Goal: Information Seeking & Learning: Check status

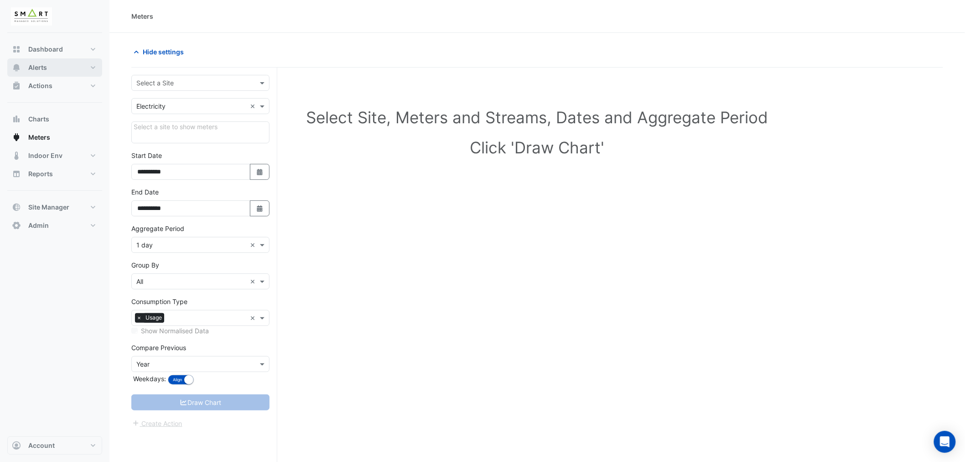
click at [52, 66] on button "Alerts" at bounding box center [54, 67] width 95 height 18
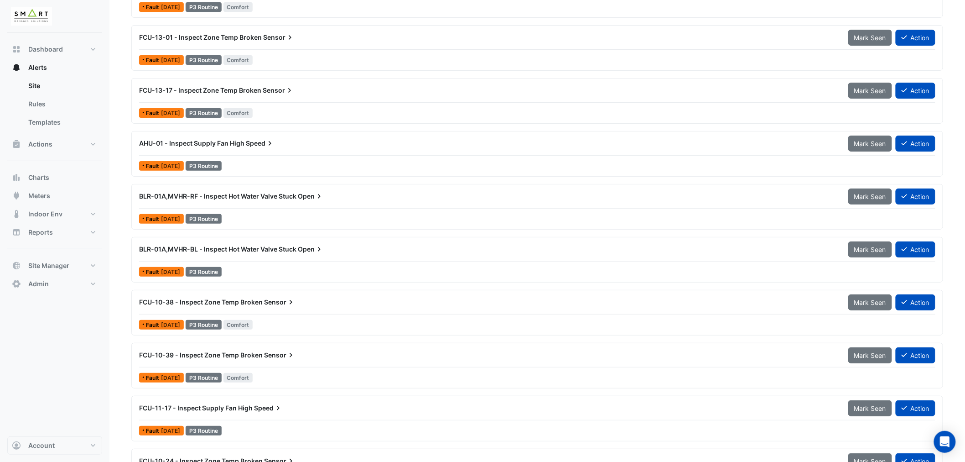
scroll to position [1470, 0]
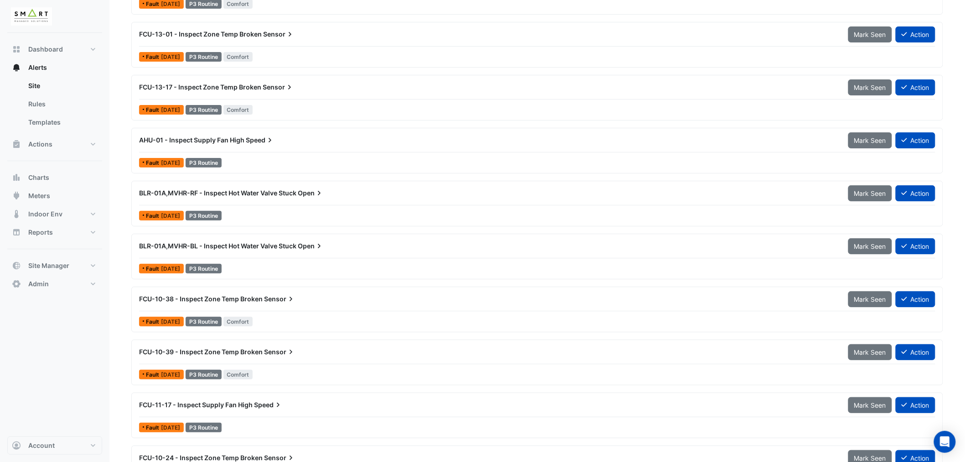
click at [255, 194] on span "BLR-01A,MVHR-RF - Inspect Hot Water Valve Stuck" at bounding box center [217, 193] width 157 height 8
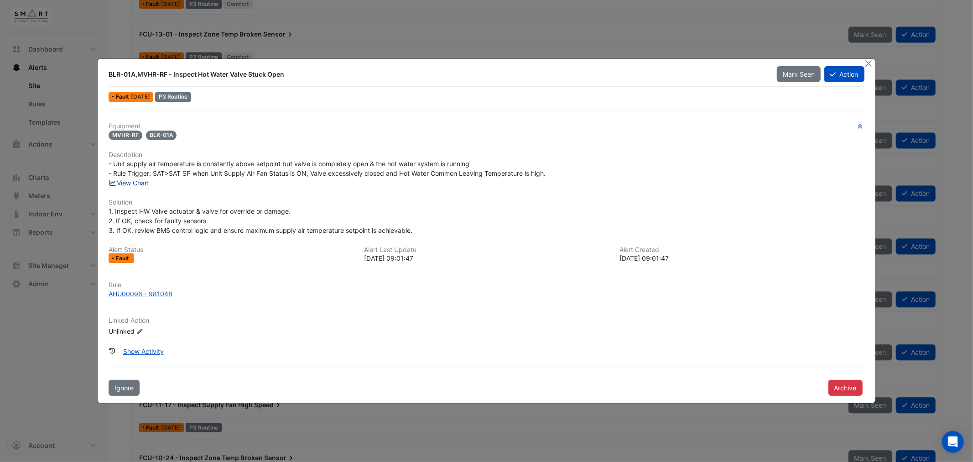
click at [140, 184] on link "View Chart" at bounding box center [129, 183] width 41 height 8
click at [871, 62] on button "Close" at bounding box center [869, 64] width 10 height 10
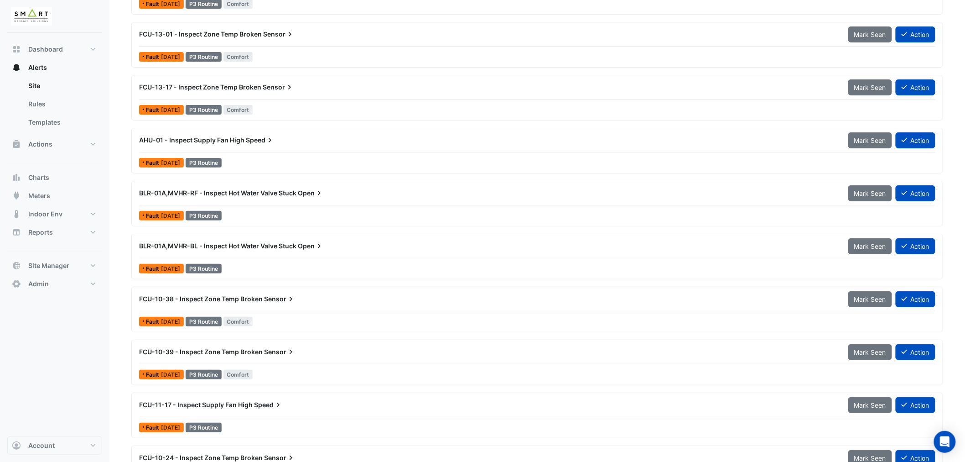
click at [227, 248] on span "BLR-01A,MVHR-BL - Inspect Hot Water Valve Stuck" at bounding box center [217, 246] width 157 height 8
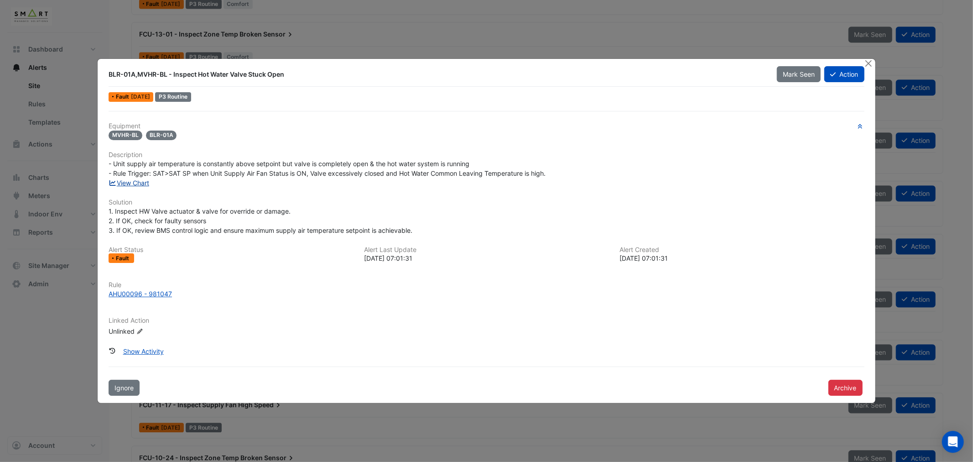
click at [138, 182] on link "View Chart" at bounding box center [129, 183] width 41 height 8
click at [868, 65] on button "Close" at bounding box center [869, 64] width 10 height 10
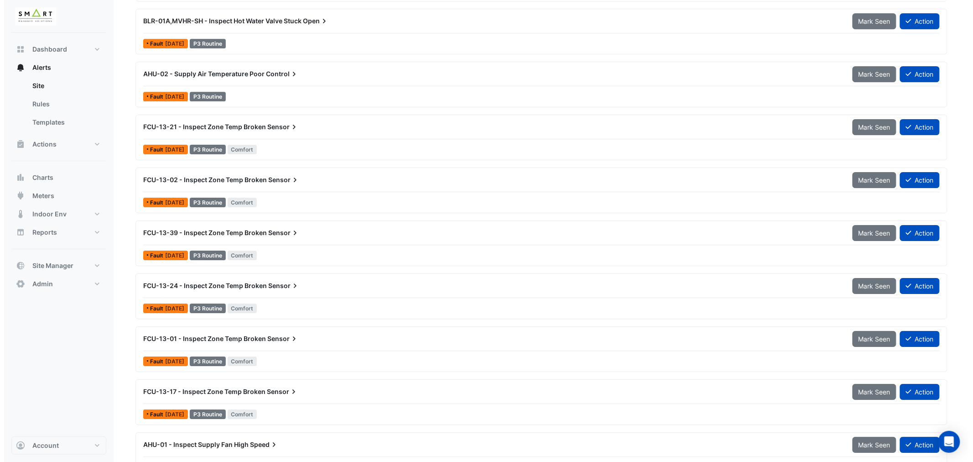
scroll to position [1014, 0]
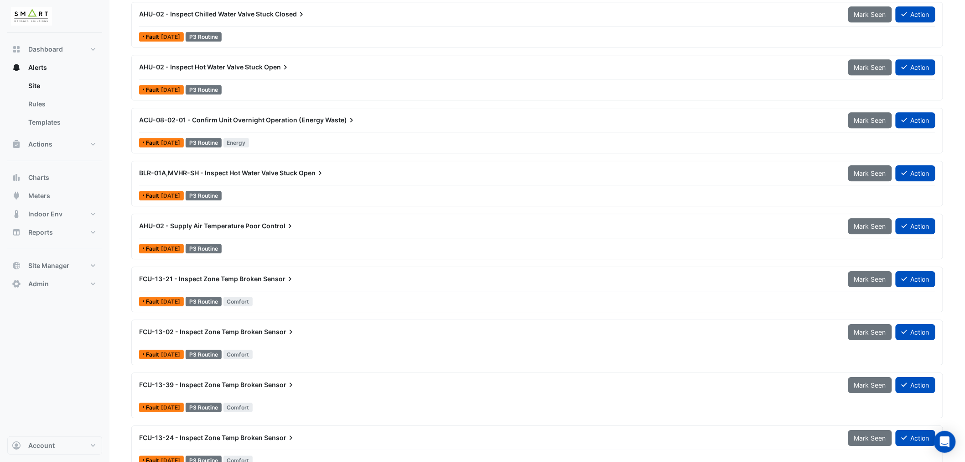
click at [196, 172] on span "BLR-01A,MVHR-SH - Inspect Hot Water Valve Stuck" at bounding box center [218, 173] width 158 height 8
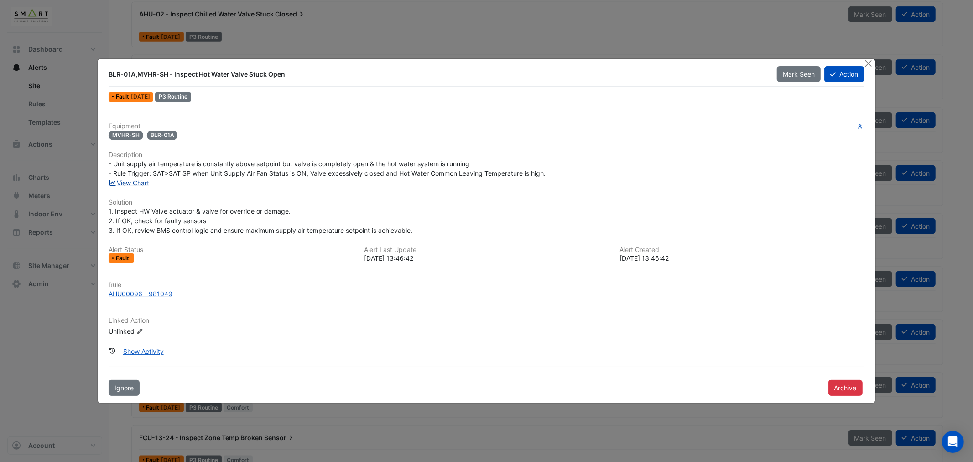
click at [142, 184] on link "View Chart" at bounding box center [129, 183] width 41 height 8
drag, startPoint x: 866, startPoint y: 62, endPoint x: 277, endPoint y: 162, distance: 597.3
click at [865, 62] on button "Close" at bounding box center [869, 64] width 10 height 10
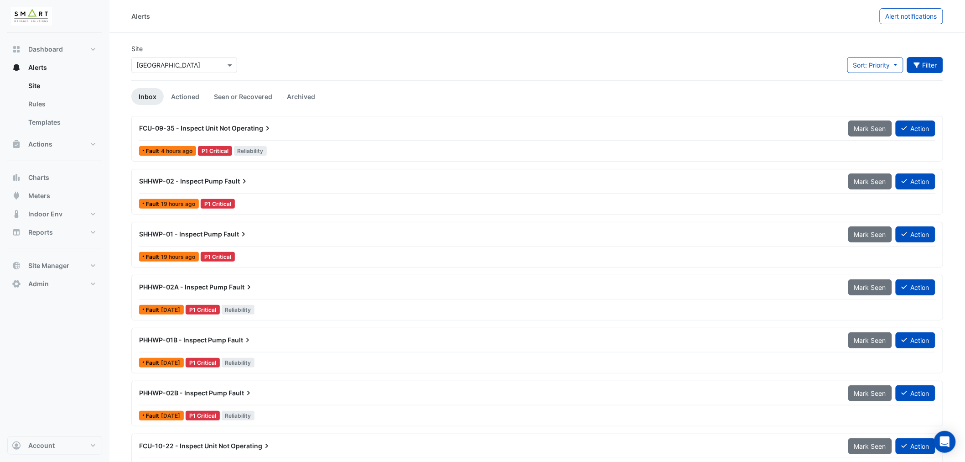
click at [929, 66] on button "Filter" at bounding box center [925, 65] width 36 height 16
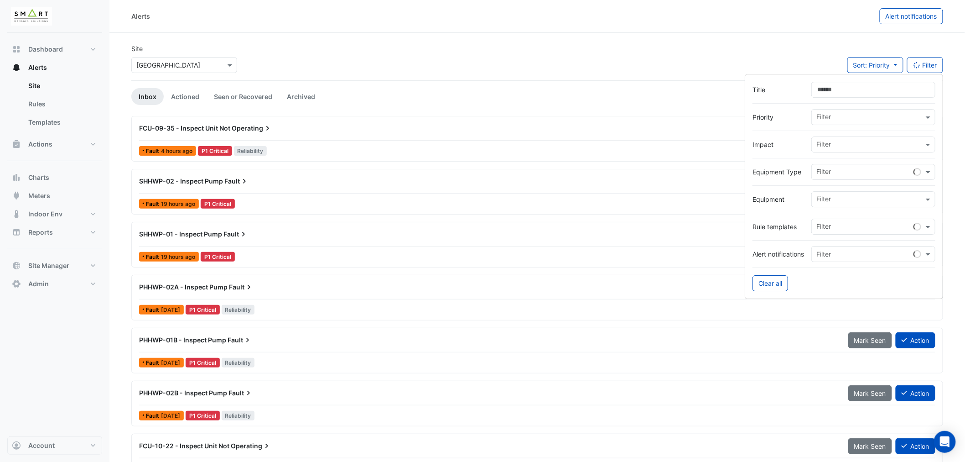
click at [840, 169] on input "text" at bounding box center [864, 173] width 97 height 10
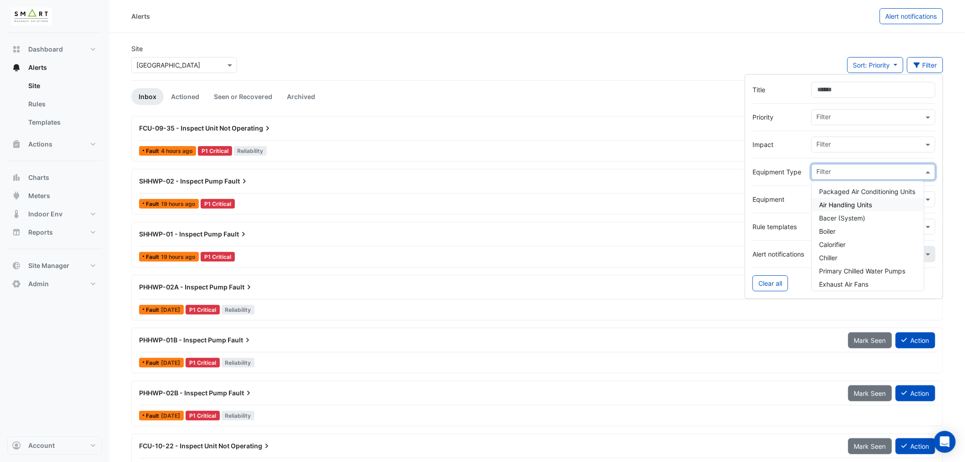
click at [836, 202] on span "Air Handling Units" at bounding box center [845, 205] width 53 height 8
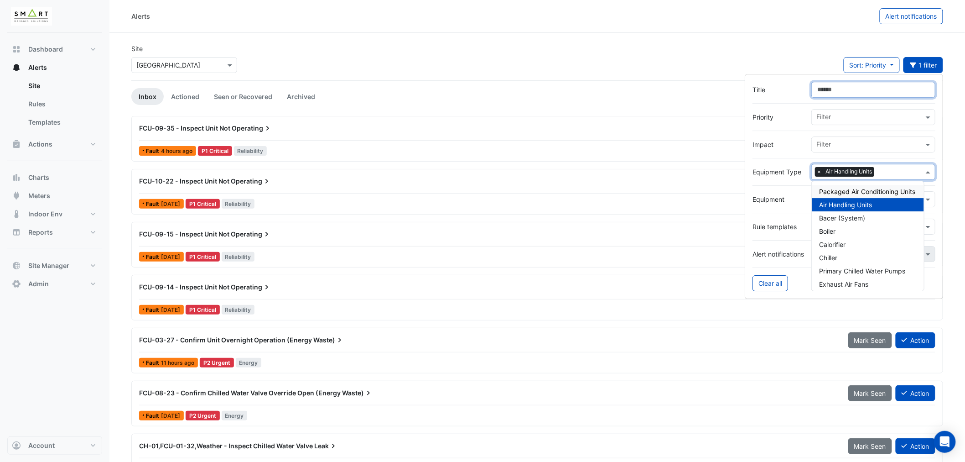
click at [827, 86] on input "Title" at bounding box center [873, 90] width 124 height 16
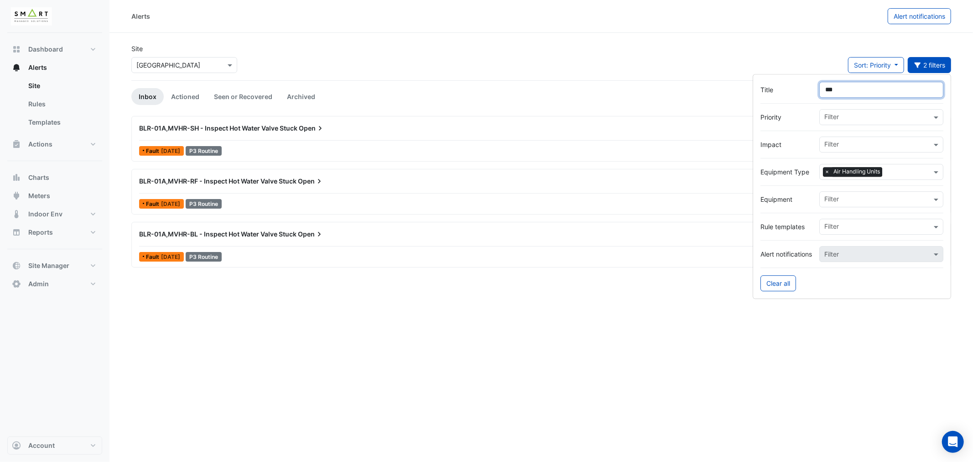
type input "***"
click at [40, 195] on span "Meters" at bounding box center [39, 195] width 22 height 9
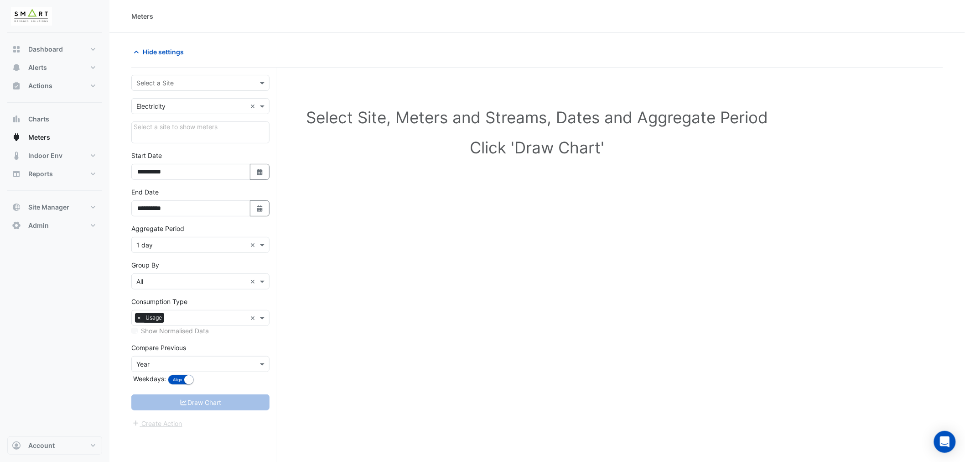
click at [192, 80] on input "text" at bounding box center [191, 83] width 110 height 10
click at [172, 115] on span "Thames Tower" at bounding box center [171, 116] width 64 height 8
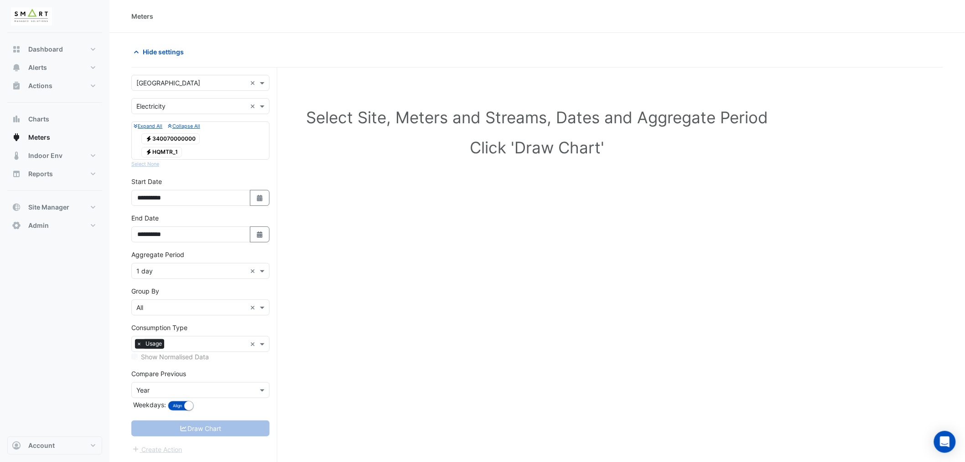
click at [164, 154] on span "Electricity HQMTR_1" at bounding box center [161, 152] width 41 height 11
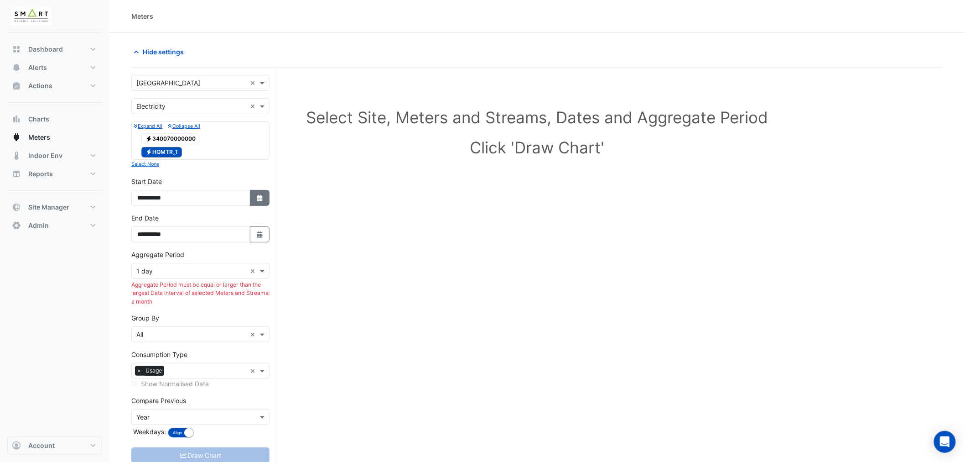
click at [262, 197] on icon "button" at bounding box center [259, 198] width 5 height 6
select select "*"
select select "****"
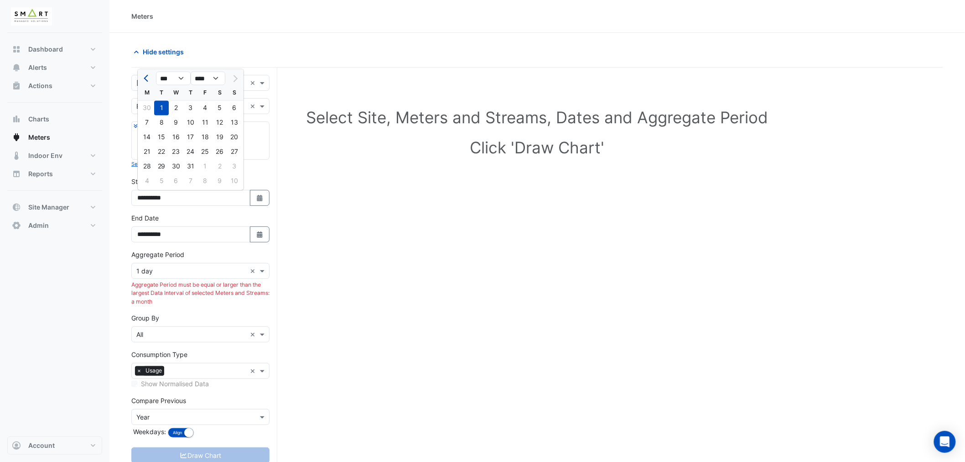
click at [147, 78] on span "Previous month" at bounding box center [147, 78] width 7 height 7
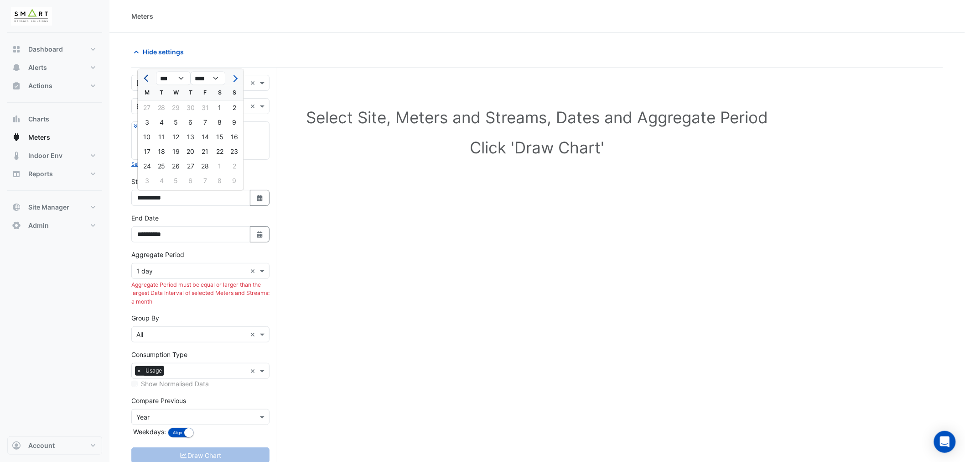
click at [144, 79] on button "Previous month" at bounding box center [146, 78] width 11 height 15
select select "*"
click at [175, 105] on div "1" at bounding box center [176, 108] width 15 height 15
type input "**********"
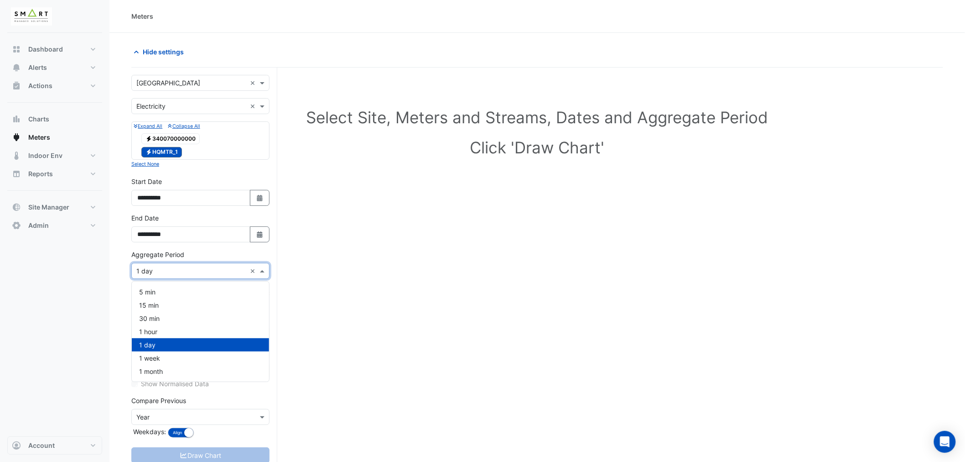
click at [171, 273] on input "text" at bounding box center [191, 271] width 110 height 10
click at [158, 374] on div "1 month" at bounding box center [200, 370] width 137 height 13
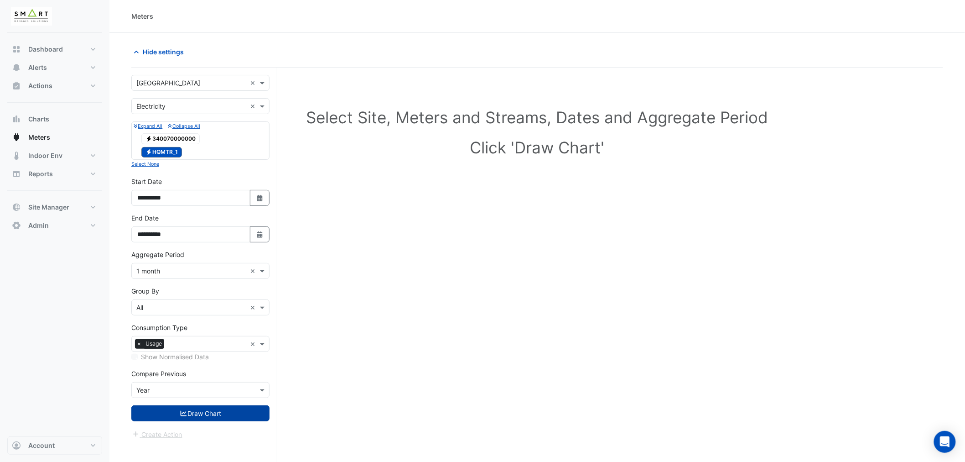
click at [221, 415] on button "Draw Chart" at bounding box center [200, 413] width 138 height 16
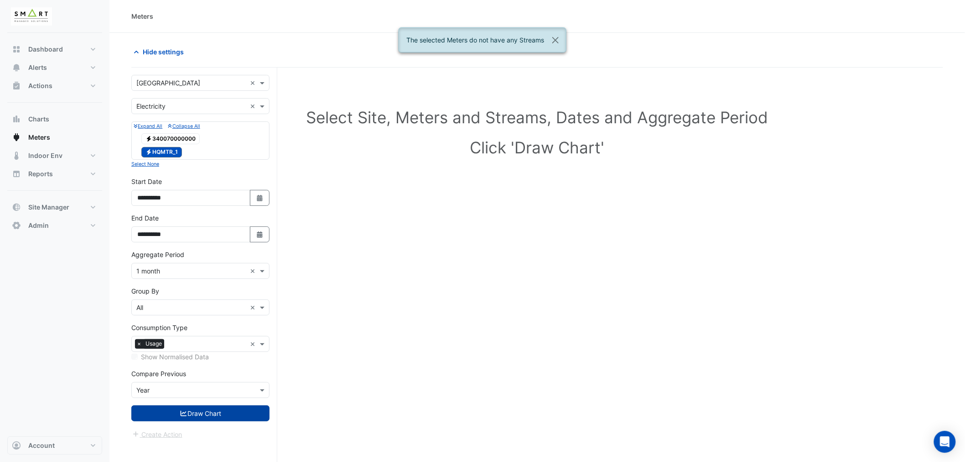
click at [217, 414] on button "Draw Chart" at bounding box center [200, 413] width 138 height 16
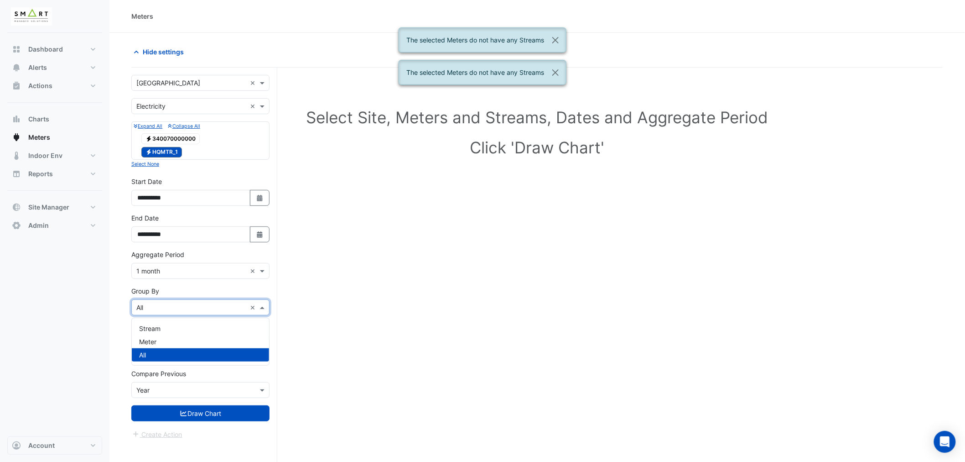
click at [186, 308] on input "text" at bounding box center [191, 308] width 110 height 10
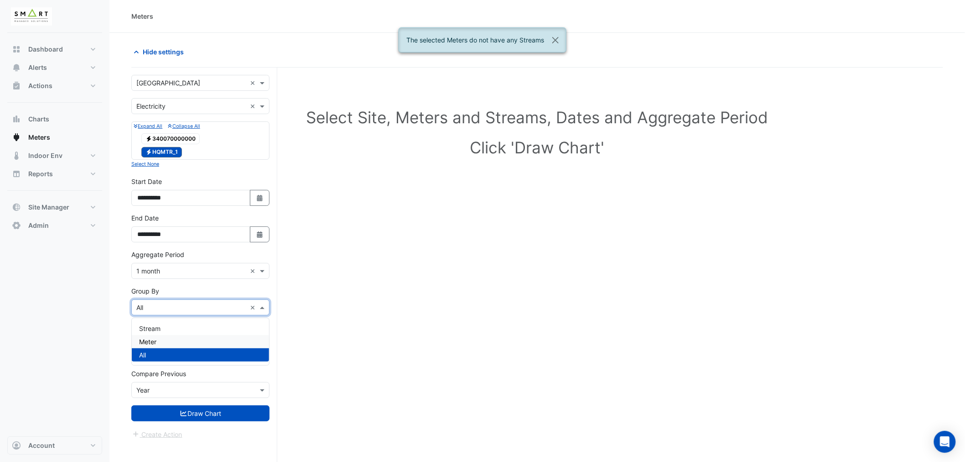
click at [156, 342] on div "Meter" at bounding box center [200, 341] width 137 height 13
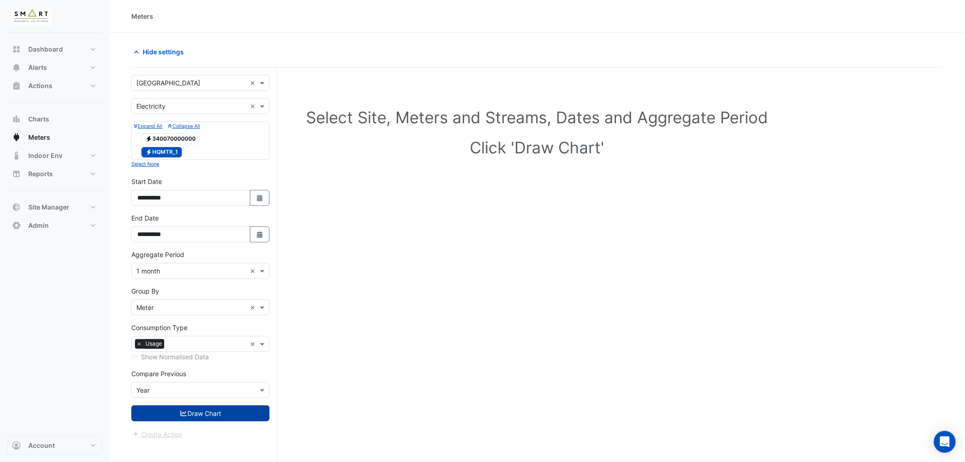
click at [204, 414] on button "Draw Chart" at bounding box center [200, 413] width 138 height 16
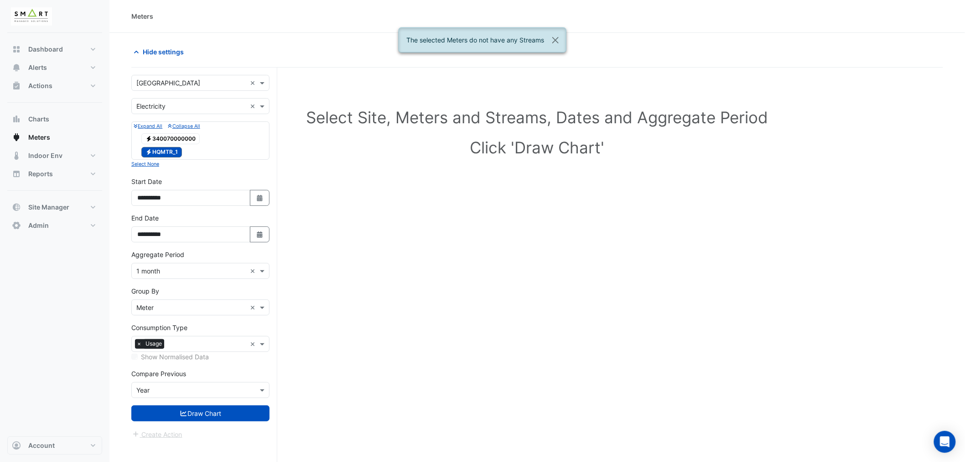
click at [211, 306] on input "text" at bounding box center [191, 308] width 110 height 10
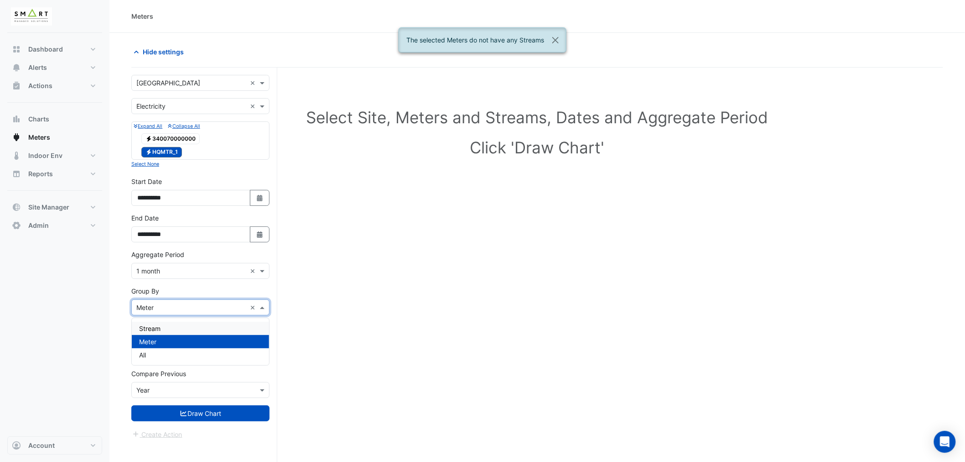
click at [163, 330] on div "Stream" at bounding box center [200, 328] width 137 height 13
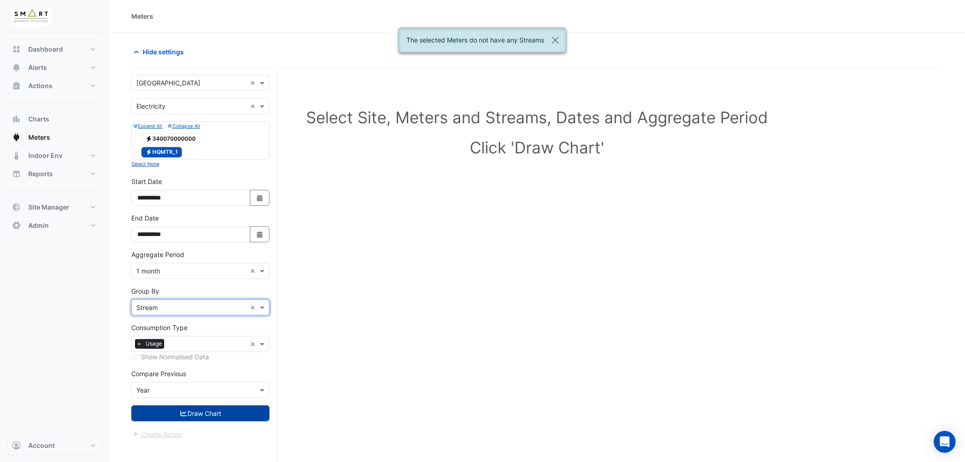
click at [216, 417] on button "Draw Chart" at bounding box center [200, 413] width 138 height 16
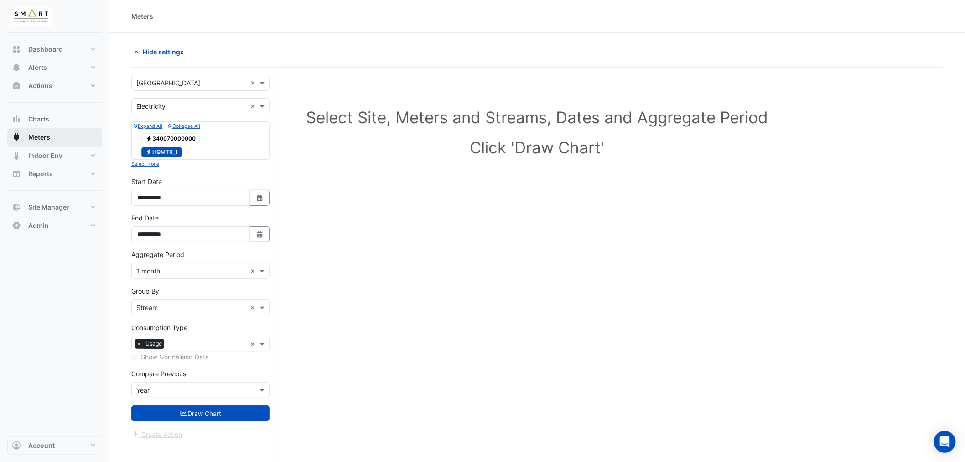
click at [37, 135] on span "Meters" at bounding box center [39, 137] width 22 height 9
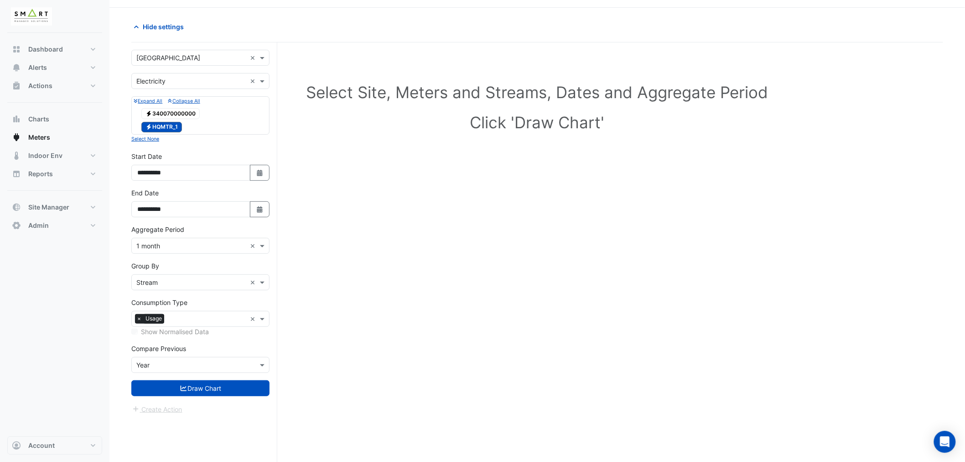
scroll to position [35, 0]
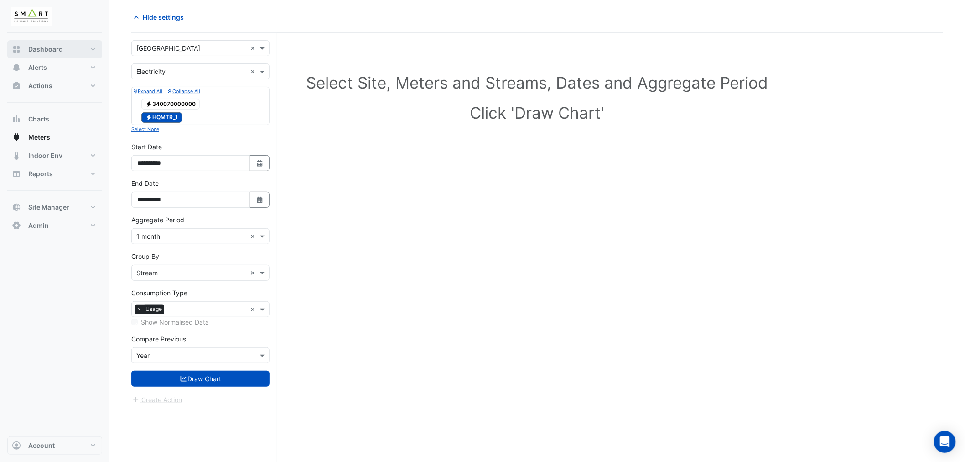
click at [36, 47] on span "Dashboard" at bounding box center [45, 49] width 35 height 9
select select "***"
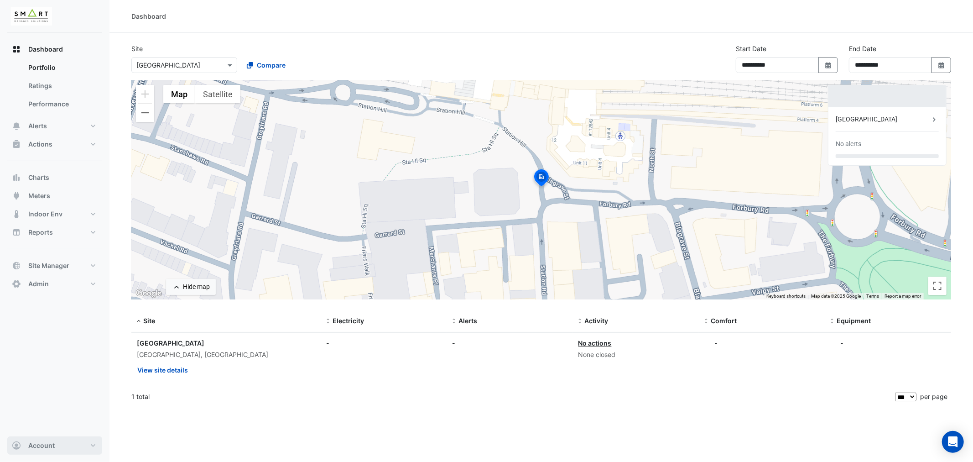
click at [44, 441] on span "Account" at bounding box center [41, 445] width 26 height 9
click at [47, 418] on link "Sign Out" at bounding box center [54, 422] width 87 height 18
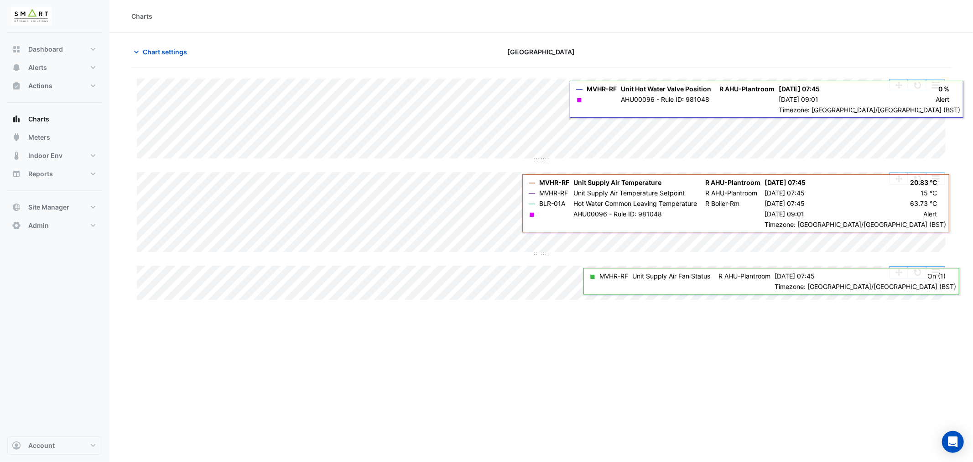
type input "**********"
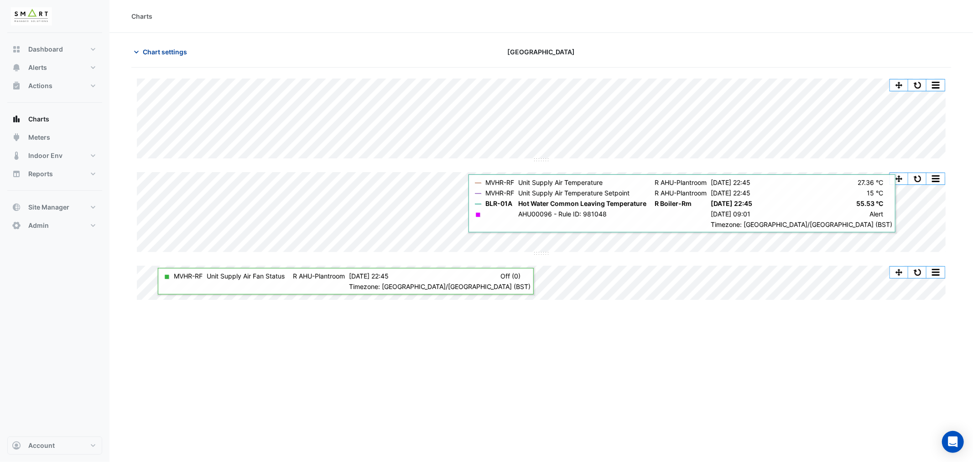
click at [160, 53] on span "Chart settings" at bounding box center [165, 52] width 44 height 10
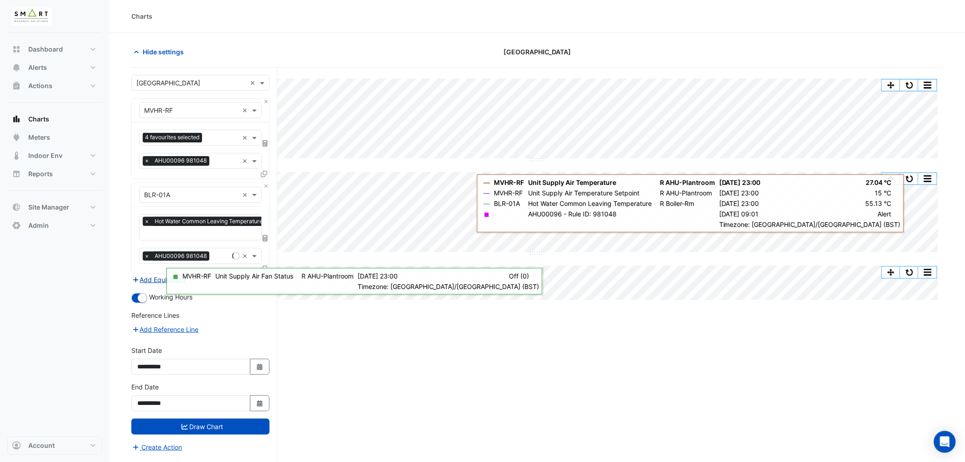
click at [152, 274] on button "Add Equipment" at bounding box center [158, 279] width 55 height 10
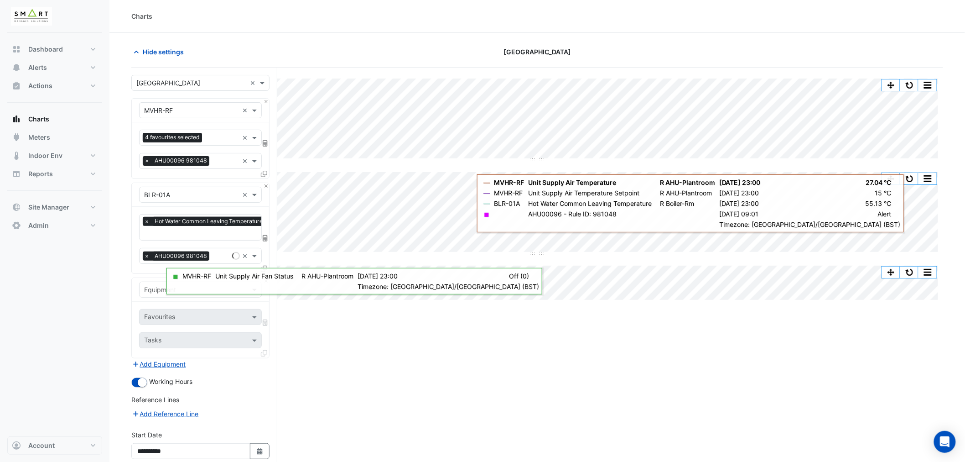
click at [154, 291] on input "text" at bounding box center [191, 290] width 94 height 10
type input "*******"
click at [174, 309] on div "Weather" at bounding box center [201, 308] width 122 height 13
click at [175, 317] on input "text" at bounding box center [190, 318] width 92 height 10
click at [179, 363] on span "Temperature ([PERSON_NAME])" at bounding box center [195, 363] width 96 height 8
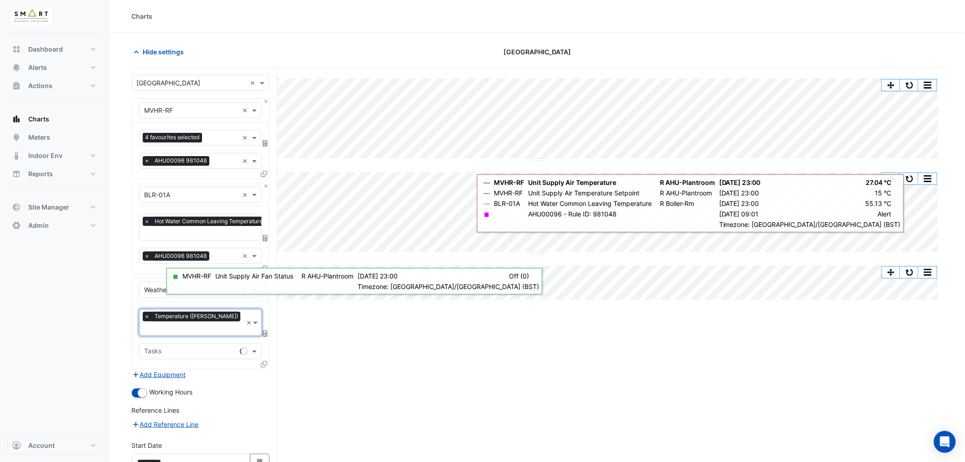
scroll to position [81, 0]
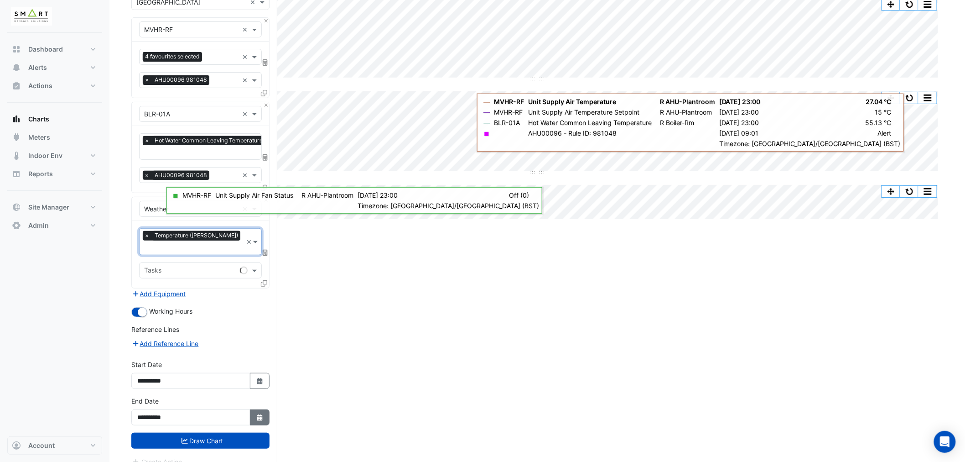
click at [256, 414] on icon "Select Date" at bounding box center [260, 417] width 8 height 6
select select "*"
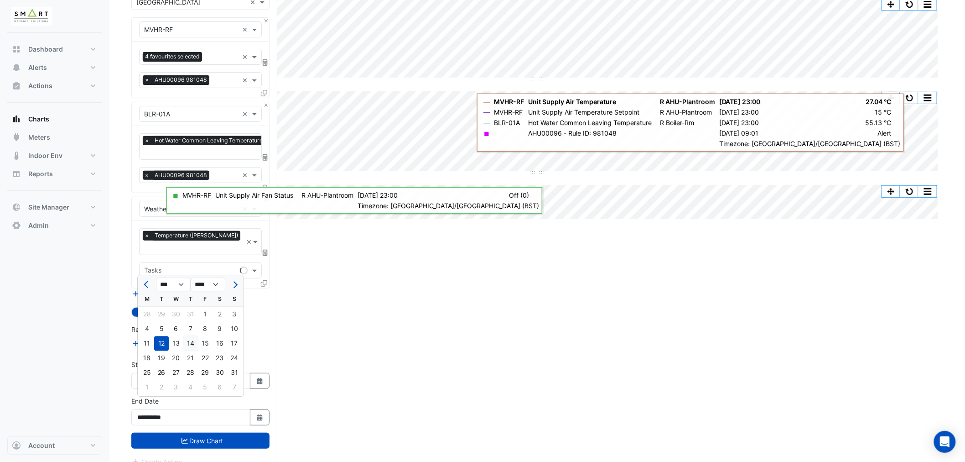
click at [186, 344] on div "14" at bounding box center [190, 343] width 15 height 15
type input "**********"
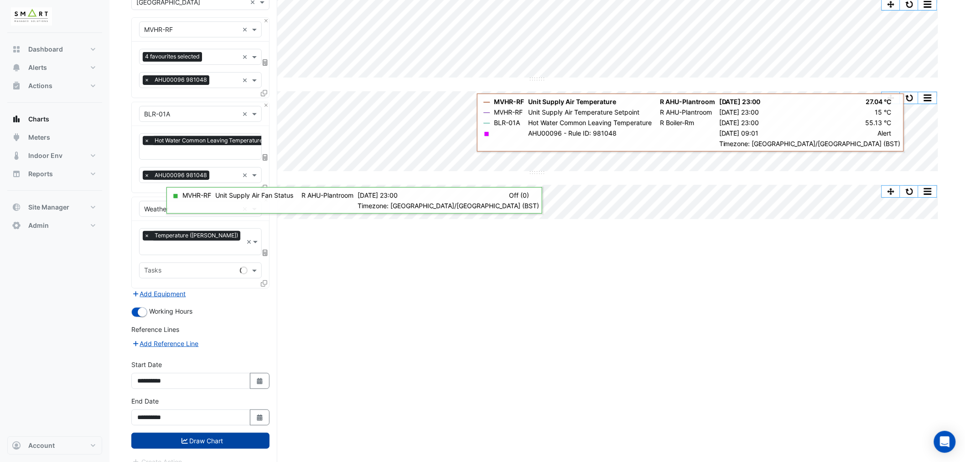
click at [206, 432] on button "Draw Chart" at bounding box center [200, 440] width 138 height 16
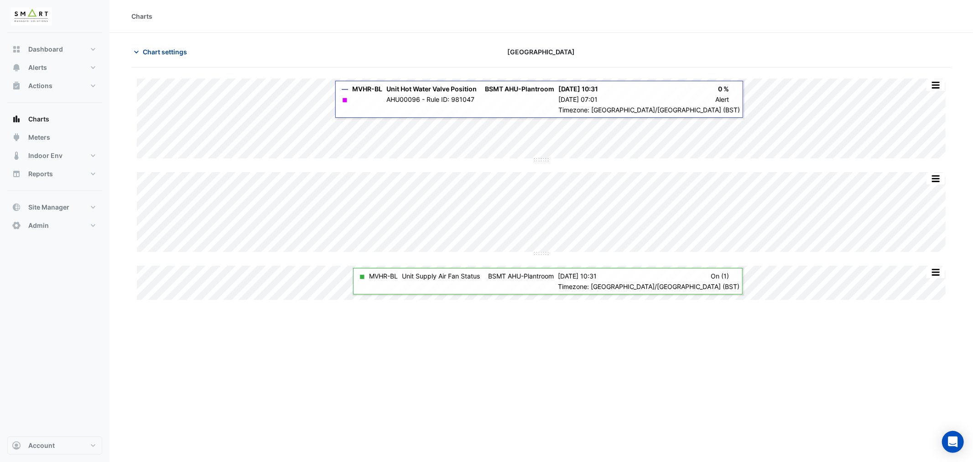
click at [172, 51] on span "Chart settings" at bounding box center [165, 52] width 44 height 10
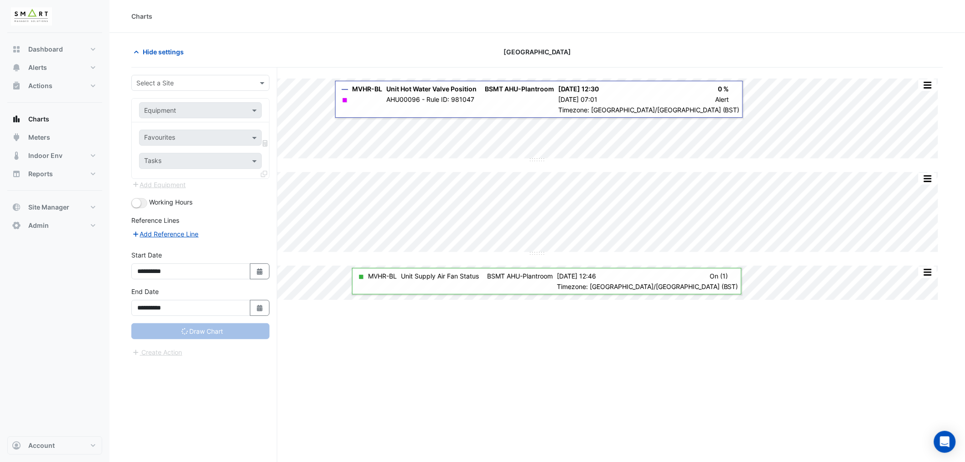
type input "**********"
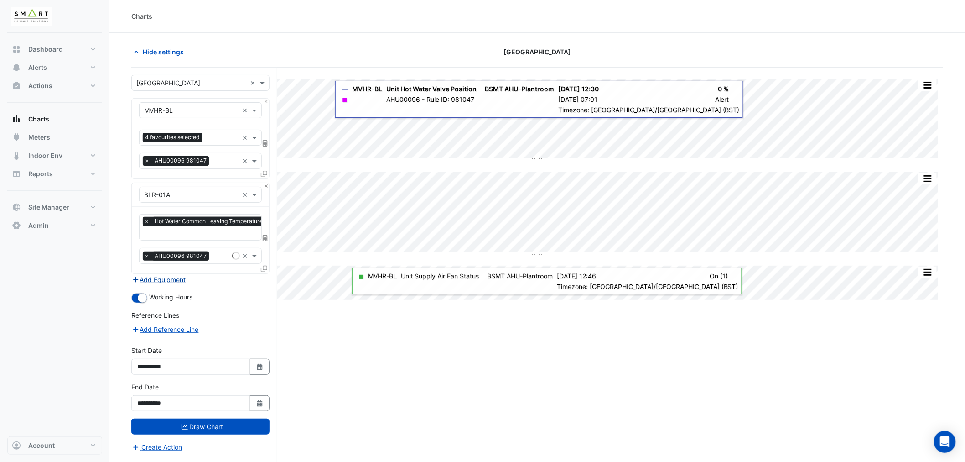
click at [174, 279] on button "Add Equipment" at bounding box center [158, 279] width 55 height 10
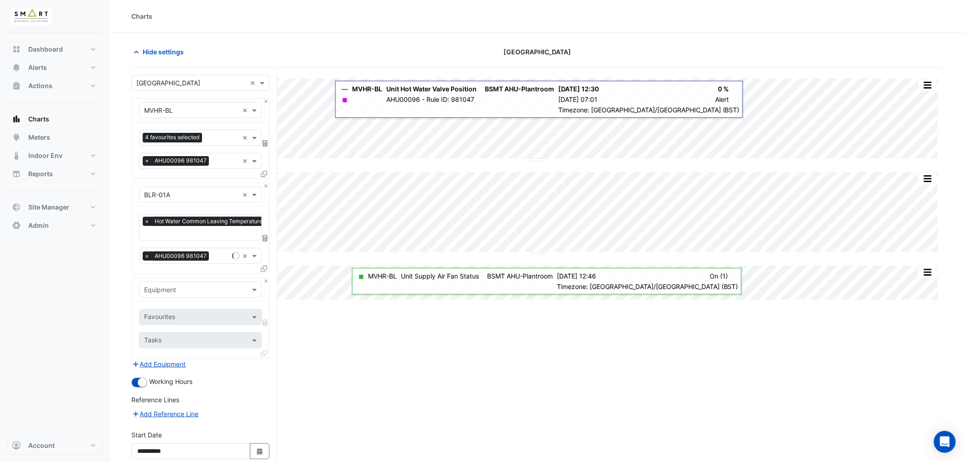
click at [173, 290] on input "text" at bounding box center [191, 290] width 94 height 10
type input "***"
click at [167, 306] on span "Weather" at bounding box center [159, 309] width 25 height 8
click at [176, 313] on input "text" at bounding box center [190, 318] width 92 height 10
click at [172, 363] on span "Temperature (Celcius)" at bounding box center [195, 363] width 96 height 8
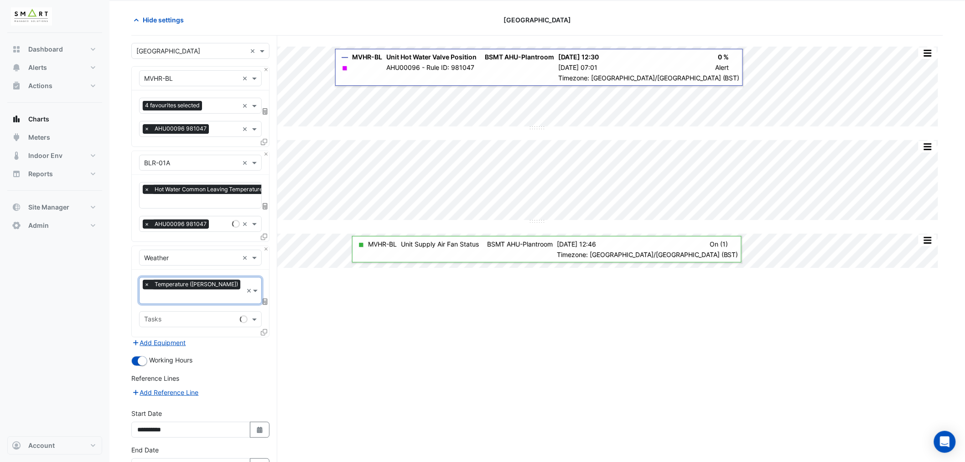
scroll to position [81, 0]
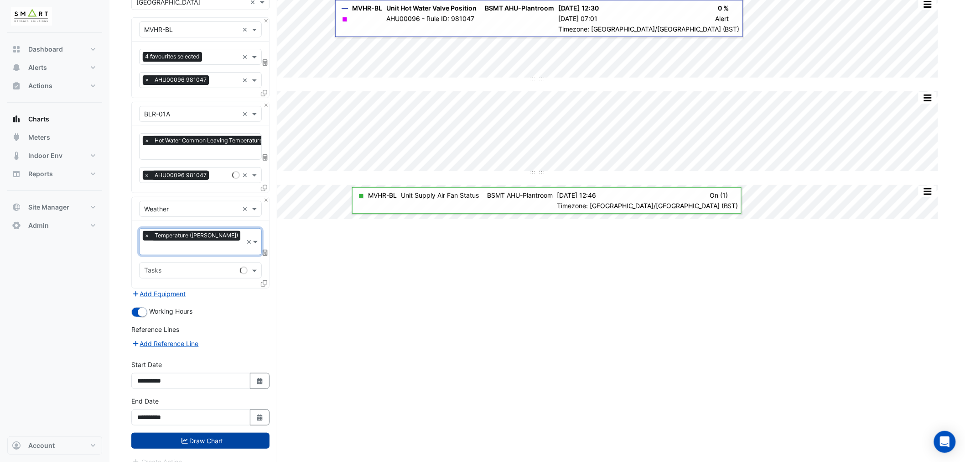
click at [221, 432] on button "Draw Chart" at bounding box center [200, 440] width 138 height 16
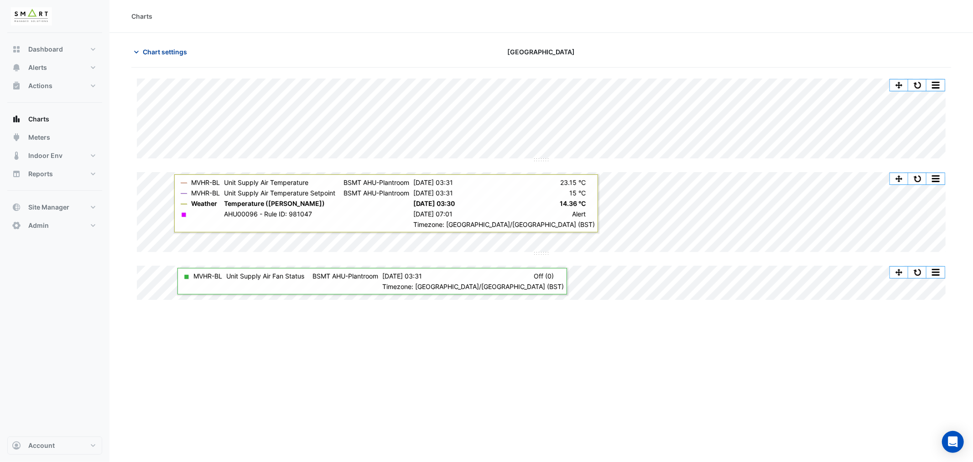
click at [167, 50] on span "Chart settings" at bounding box center [165, 52] width 44 height 10
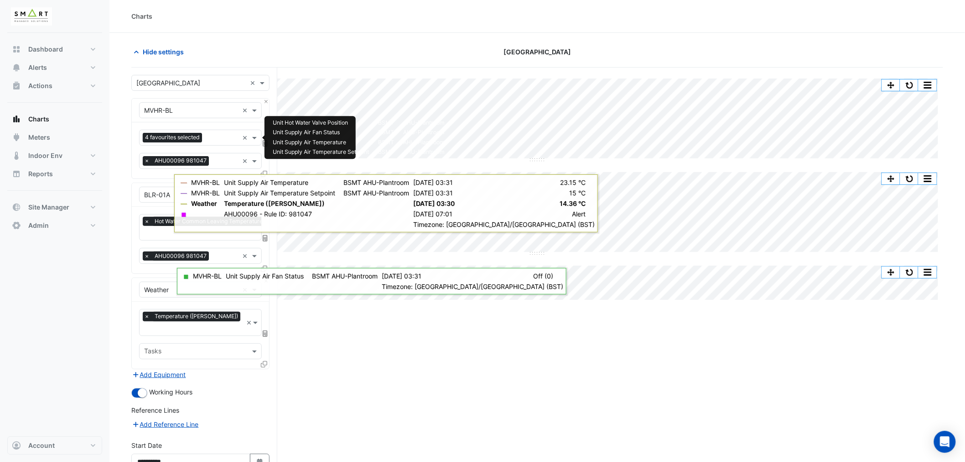
click at [214, 134] on input "text" at bounding box center [222, 139] width 33 height 10
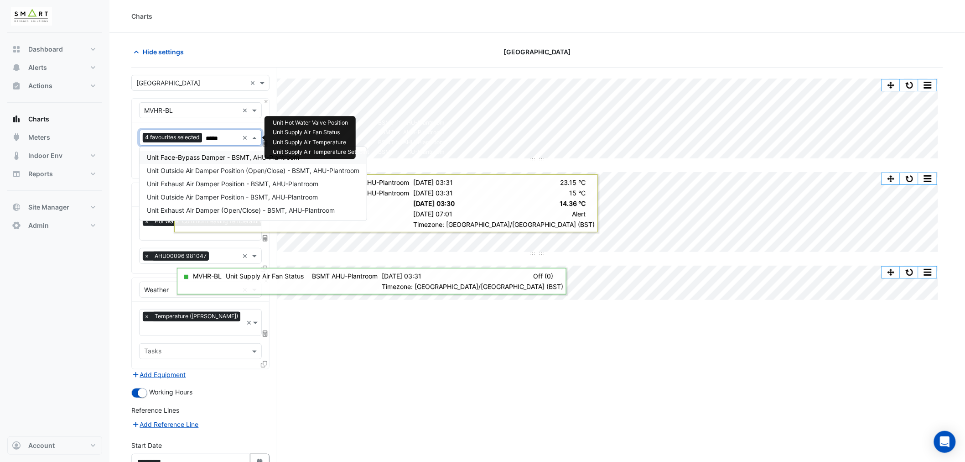
type input "******"
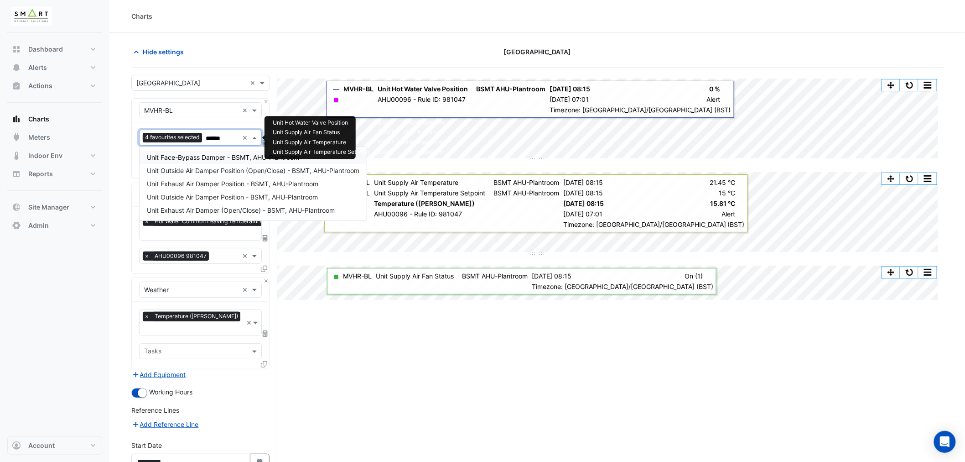
click at [182, 156] on span "Unit Face-Bypass Damper - BSMT, AHU-Plantroom" at bounding box center [223, 157] width 152 height 8
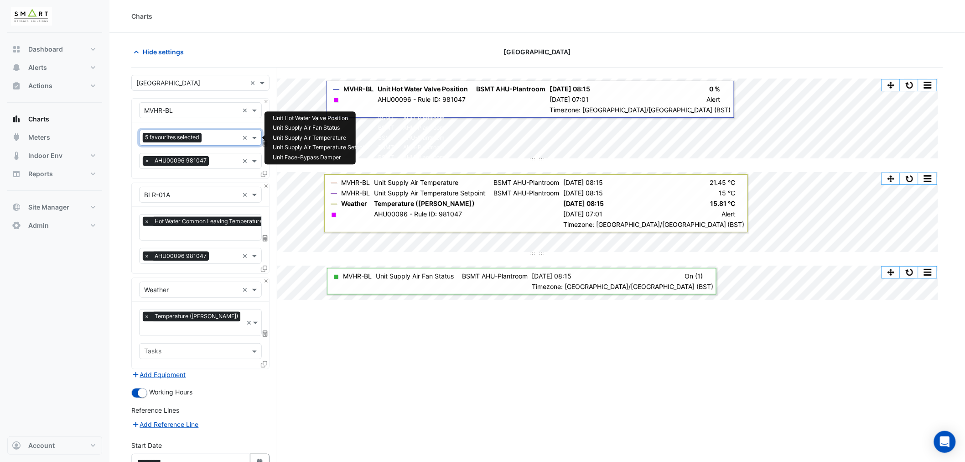
click at [221, 137] on input "text" at bounding box center [221, 139] width 33 height 10
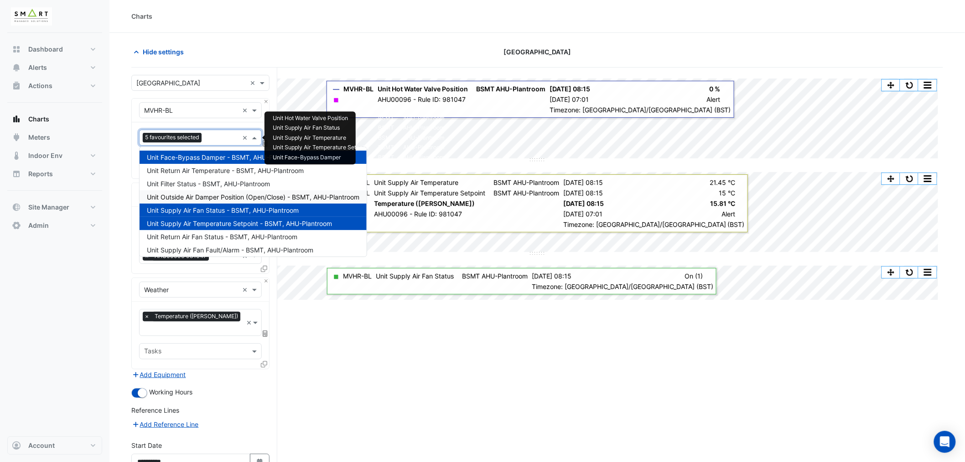
click at [197, 198] on span "Unit Outside Air Damper Position (Open/Close) - BSMT, AHU-Plantroom" at bounding box center [253, 197] width 213 height 8
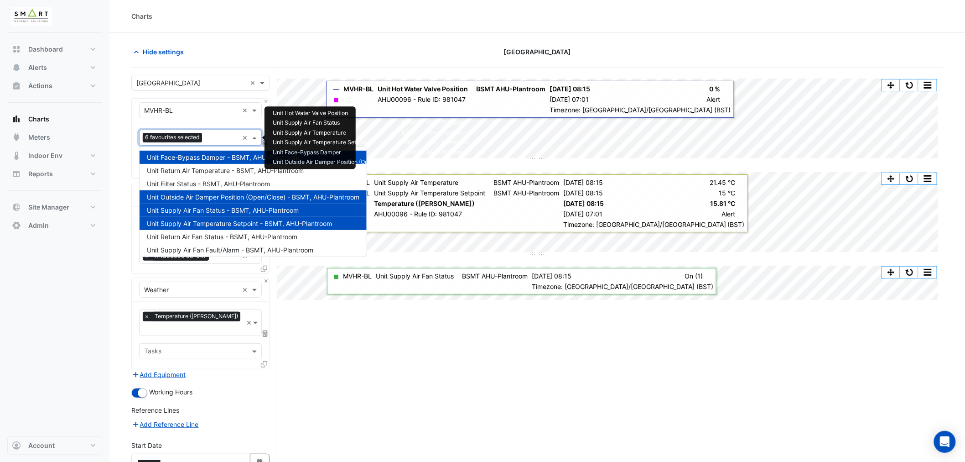
click at [213, 135] on input "text" at bounding box center [222, 139] width 33 height 10
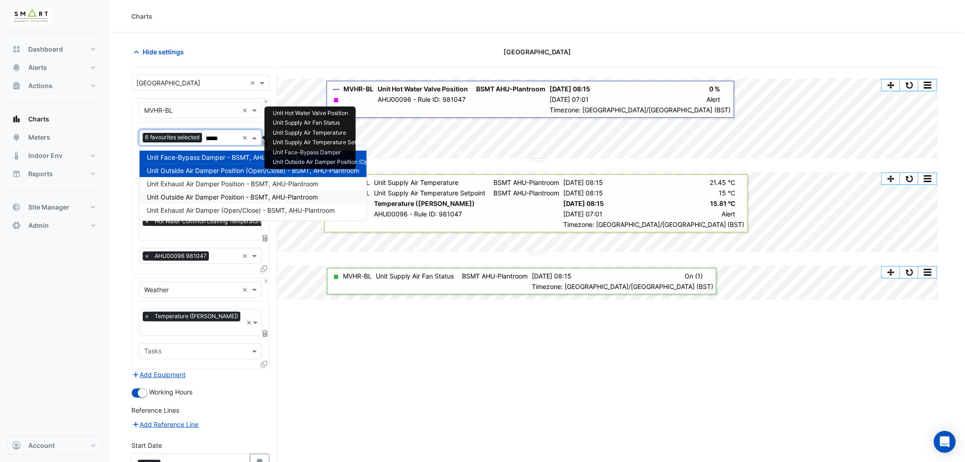
type input "******"
click at [196, 183] on span "Unit Exhaust Air Damper Position - BSMT, AHU-Plantroom" at bounding box center [233, 184] width 172 height 8
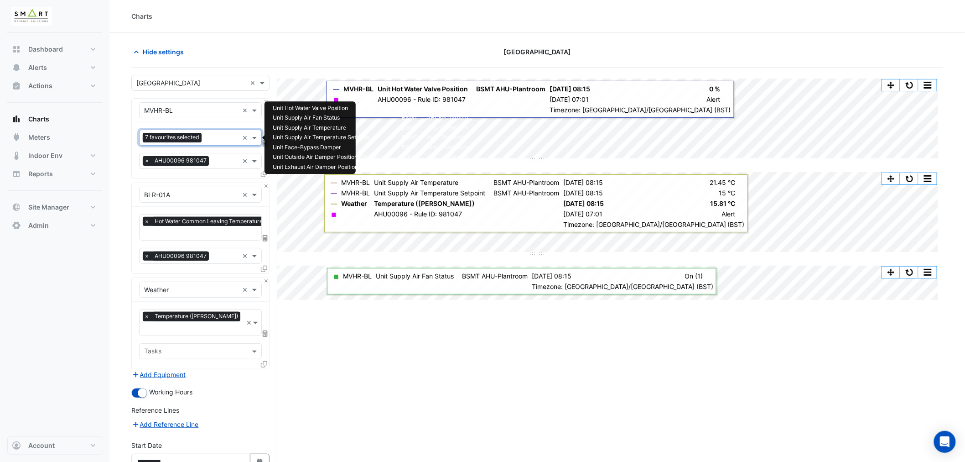
click at [216, 135] on input "text" at bounding box center [221, 139] width 33 height 10
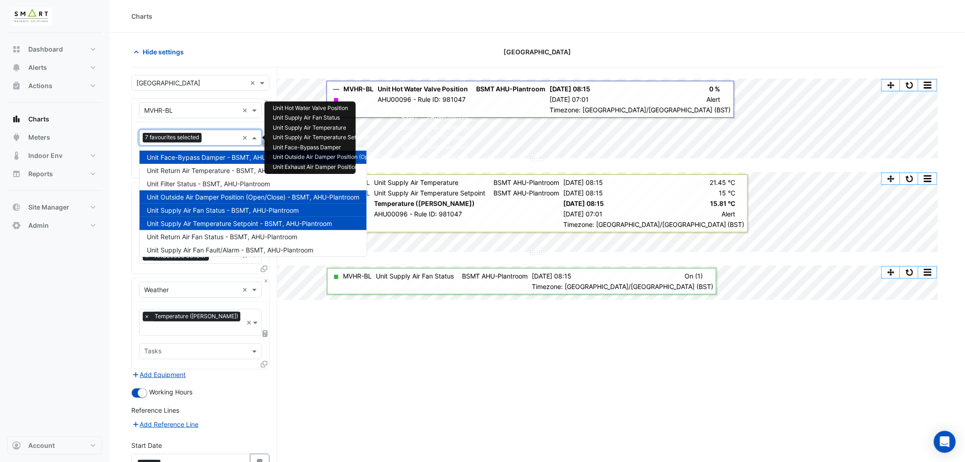
scroll to position [162, 0]
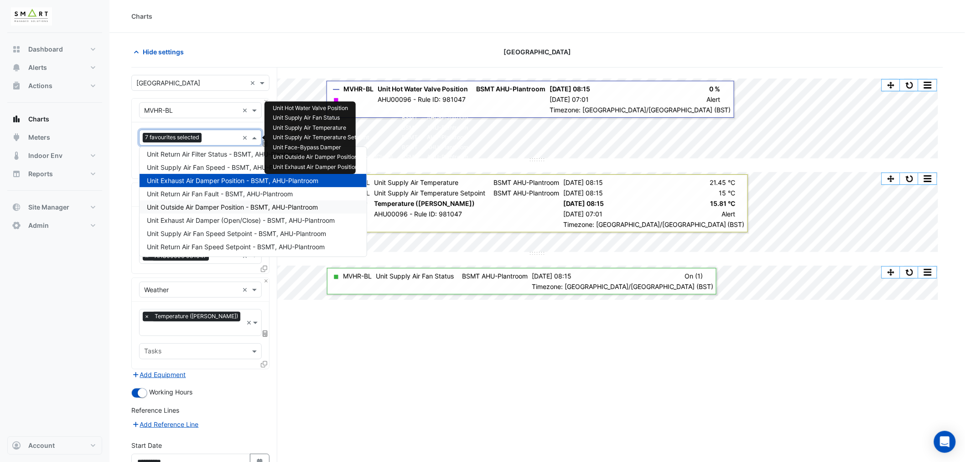
drag, startPoint x: 200, startPoint y: 206, endPoint x: 198, endPoint y: 212, distance: 6.5
click at [200, 206] on span "Unit Outside Air Damper Position - BSMT, AHU-Plantroom" at bounding box center [232, 207] width 171 height 8
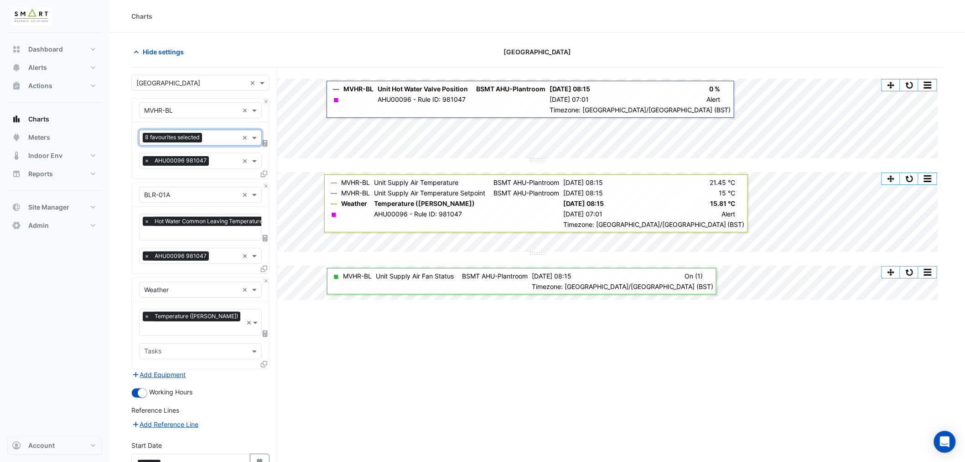
scroll to position [81, 0]
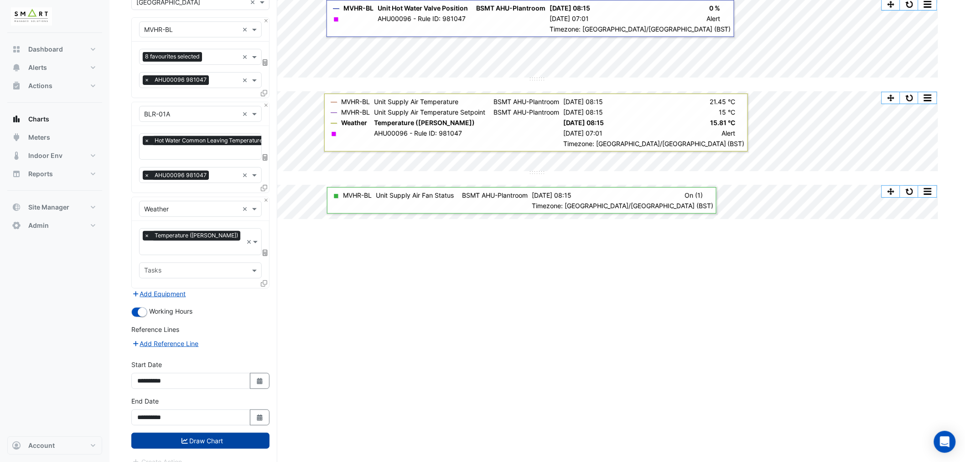
click at [213, 432] on button "Draw Chart" at bounding box center [200, 440] width 138 height 16
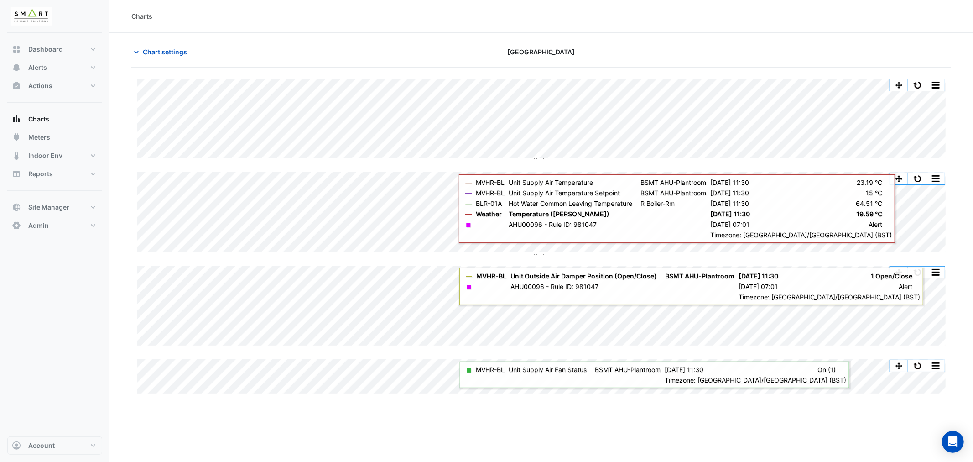
drag, startPoint x: 571, startPoint y: 256, endPoint x: 478, endPoint y: 26, distance: 247.6
click at [478, 26] on div "Charts" at bounding box center [540, 16] width 863 height 33
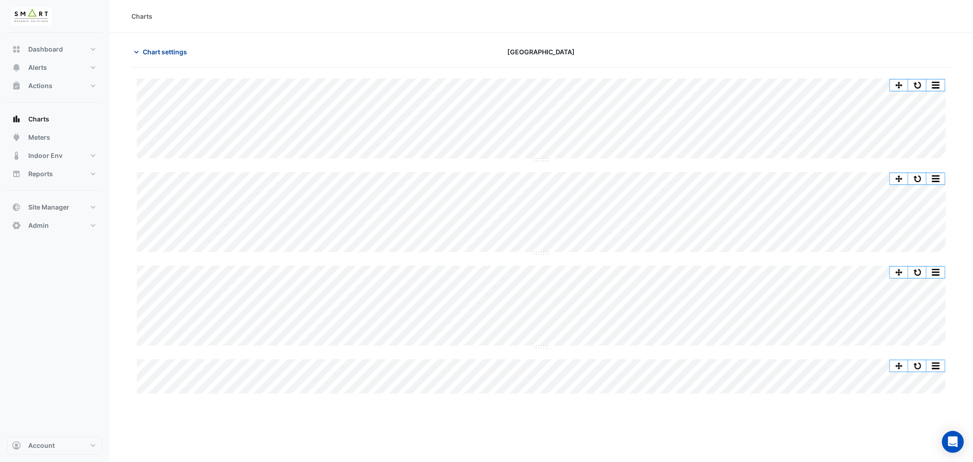
click at [174, 51] on span "Chart settings" at bounding box center [165, 52] width 44 height 10
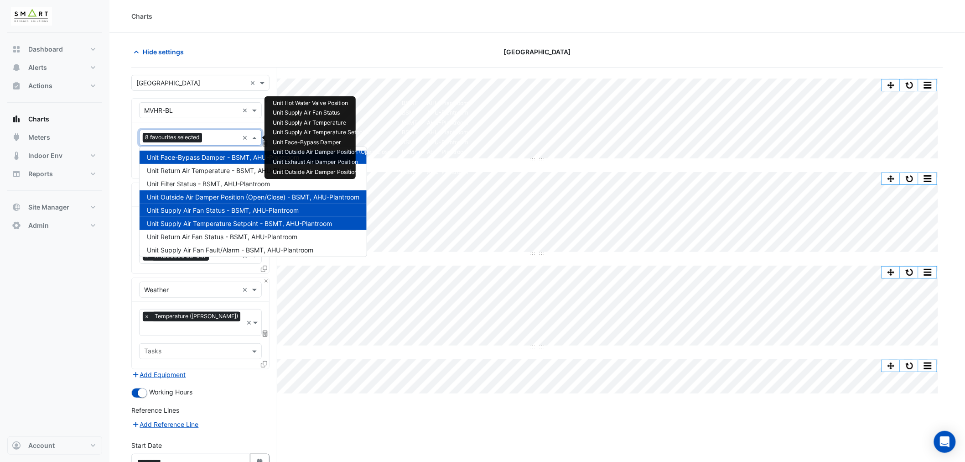
click at [217, 136] on input "text" at bounding box center [222, 139] width 33 height 10
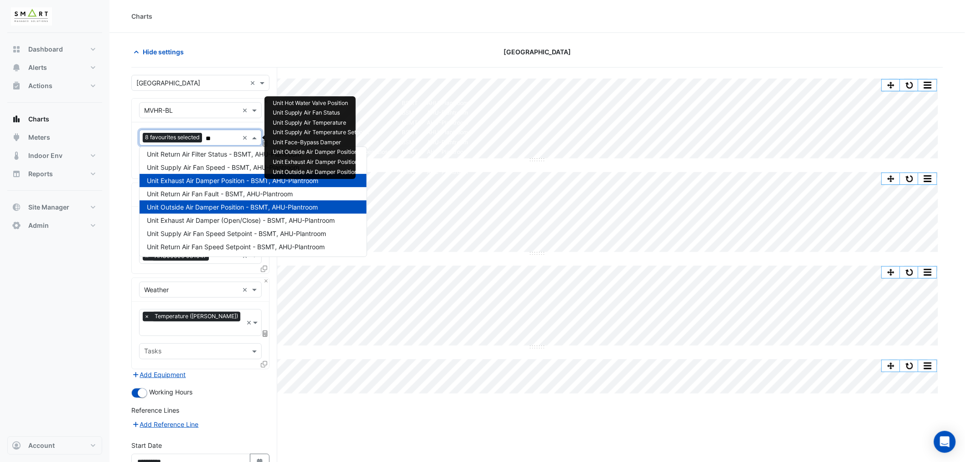
scroll to position [3, 0]
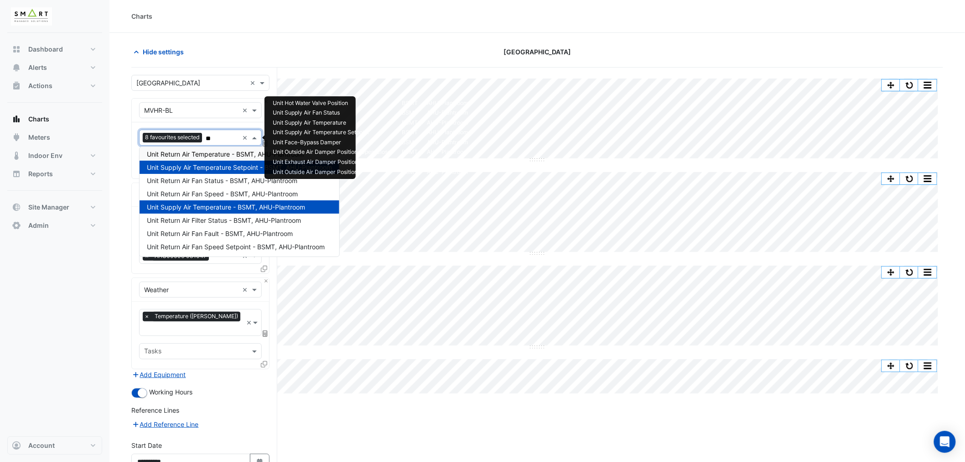
type input "***"
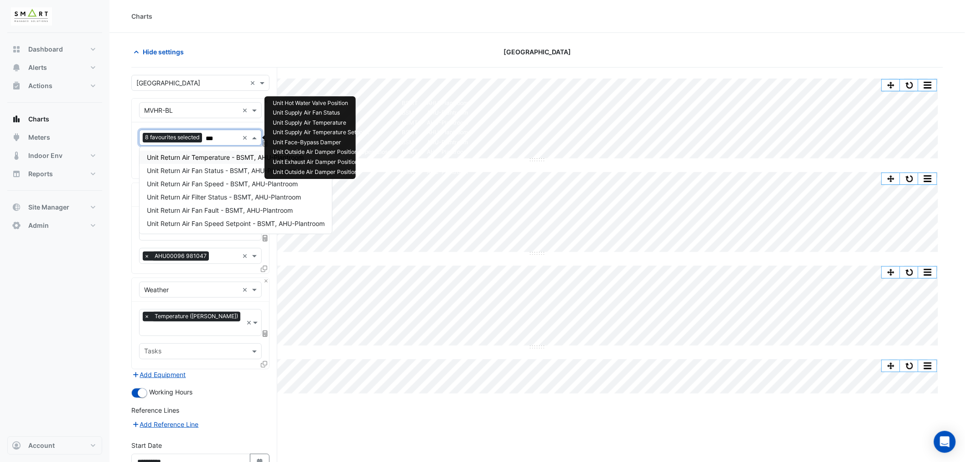
click at [197, 156] on span "Unit Return Air Temperature - BSMT, AHU-Plantroom" at bounding box center [225, 157] width 157 height 8
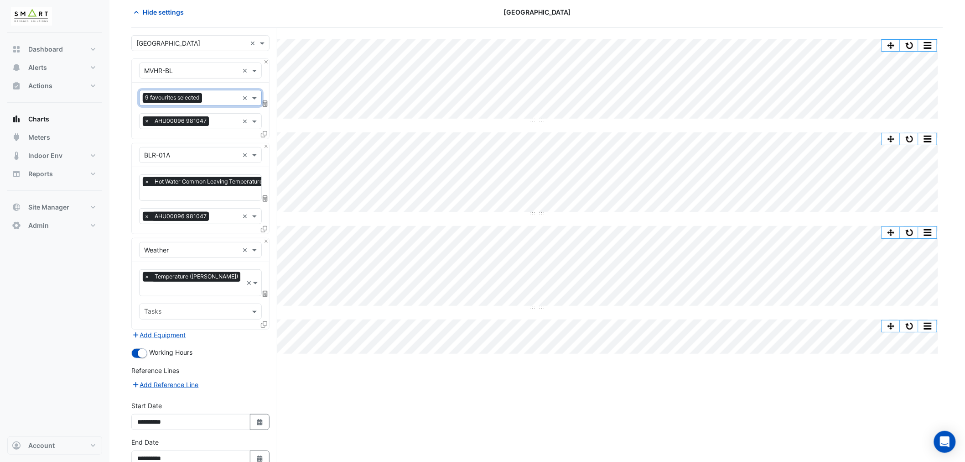
scroll to position [81, 0]
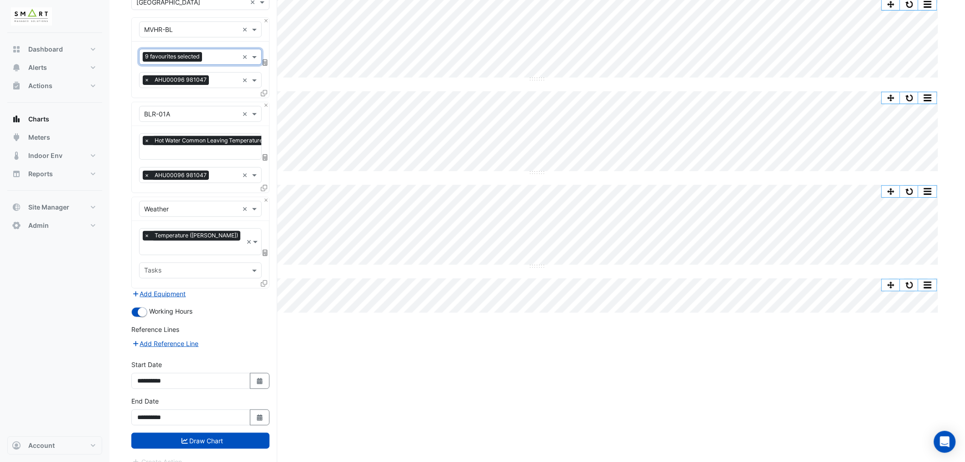
click at [212, 432] on button "Draw Chart" at bounding box center [200, 440] width 138 height 16
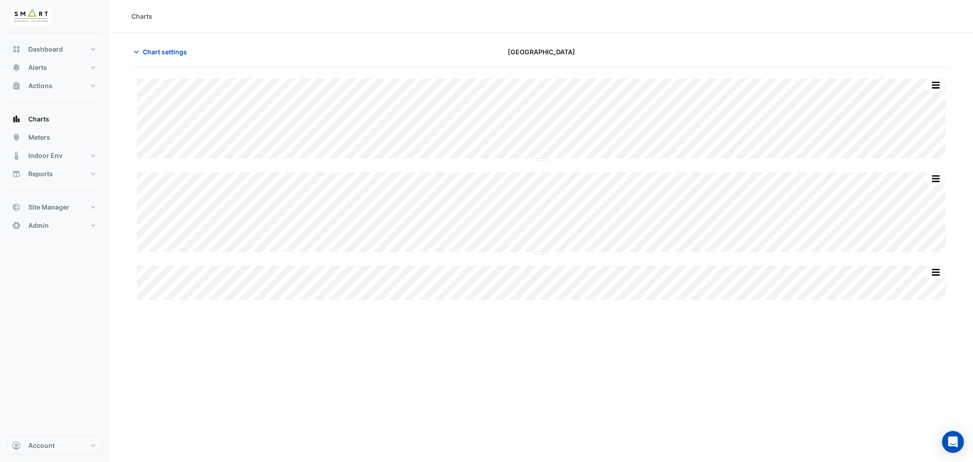
type input "**********"
click at [169, 52] on span "Chart settings" at bounding box center [165, 52] width 44 height 10
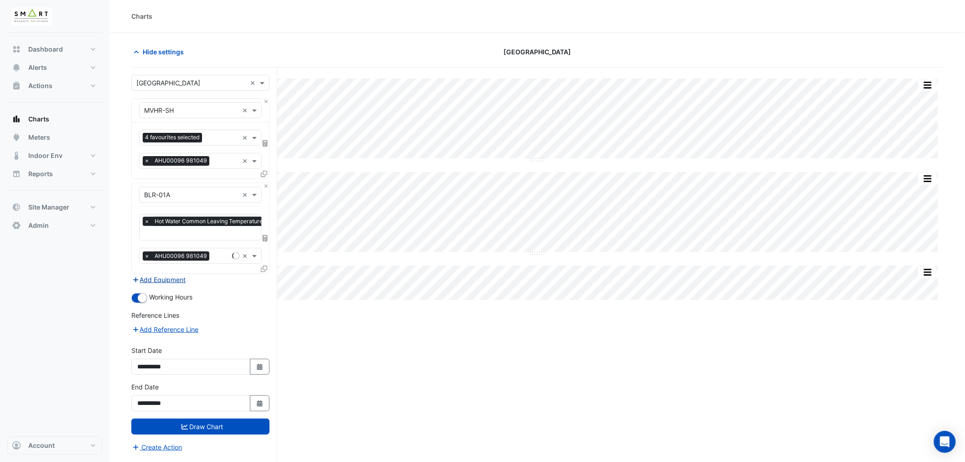
click at [167, 281] on button "Add Equipment" at bounding box center [158, 279] width 55 height 10
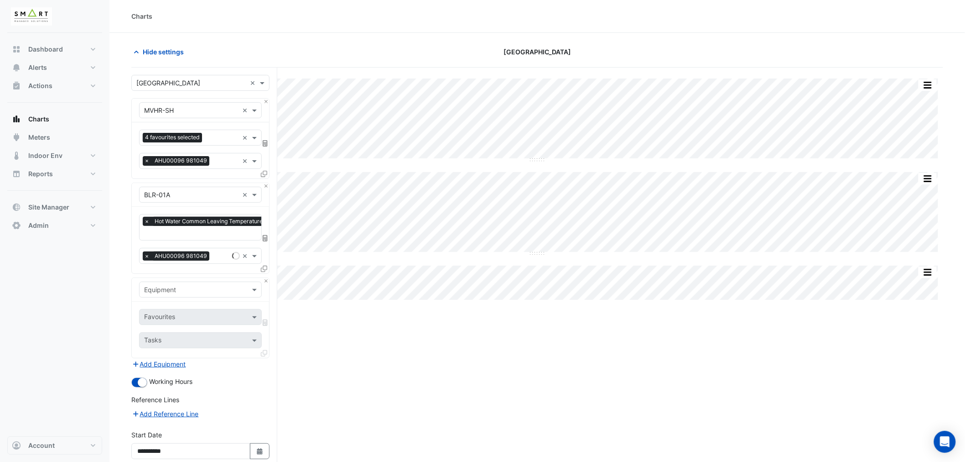
click at [173, 293] on input "text" at bounding box center [191, 290] width 94 height 10
type input "*****"
click at [169, 308] on span "Weather" at bounding box center [159, 309] width 25 height 8
click at [177, 316] on input "text" at bounding box center [190, 318] width 92 height 10
type input "**"
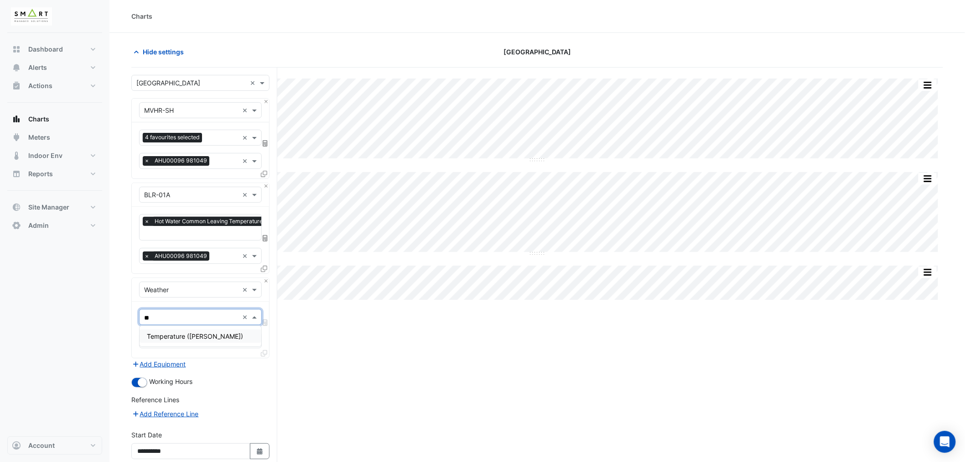
click at [187, 336] on span "Temperature (Celcius)" at bounding box center [195, 336] width 96 height 8
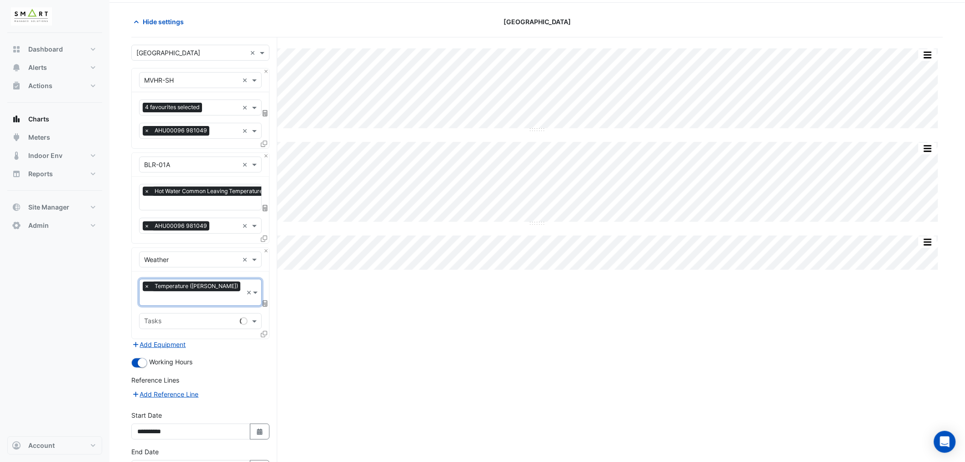
scroll to position [81, 0]
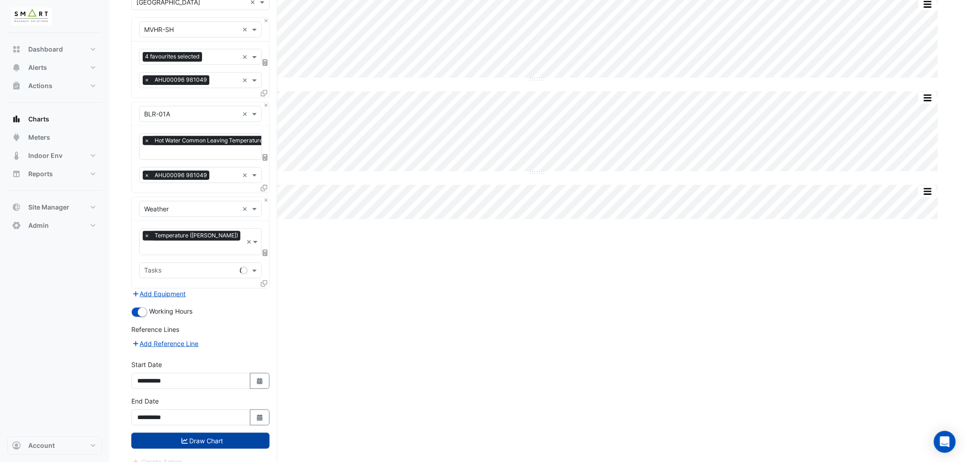
click at [213, 432] on button "Draw Chart" at bounding box center [200, 440] width 138 height 16
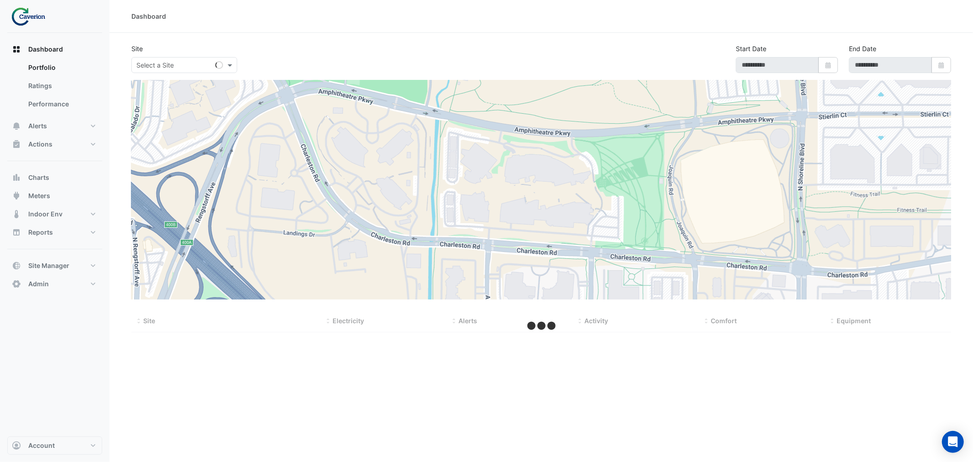
type input "**********"
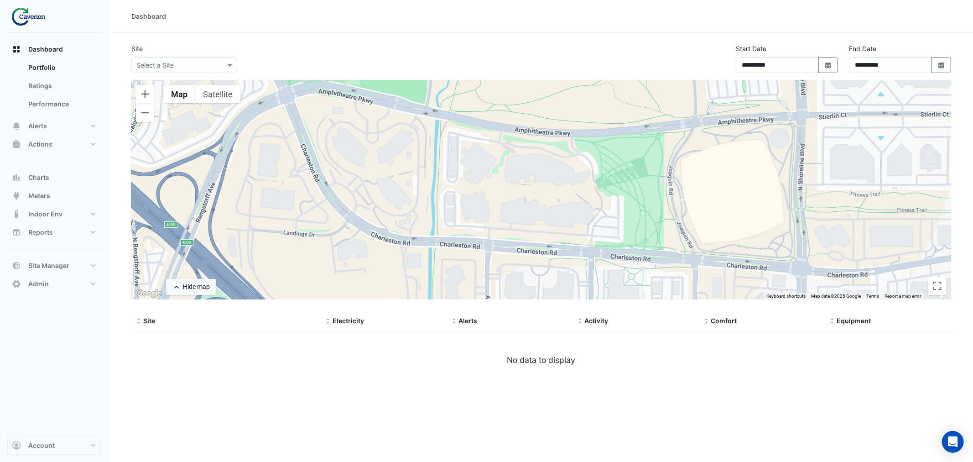
drag, startPoint x: 163, startPoint y: 65, endPoint x: 161, endPoint y: 73, distance: 8.5
click at [163, 66] on input "text" at bounding box center [175, 66] width 78 height 10
click at [153, 96] on div "K29" at bounding box center [158, 97] width 52 height 13
select select "***"
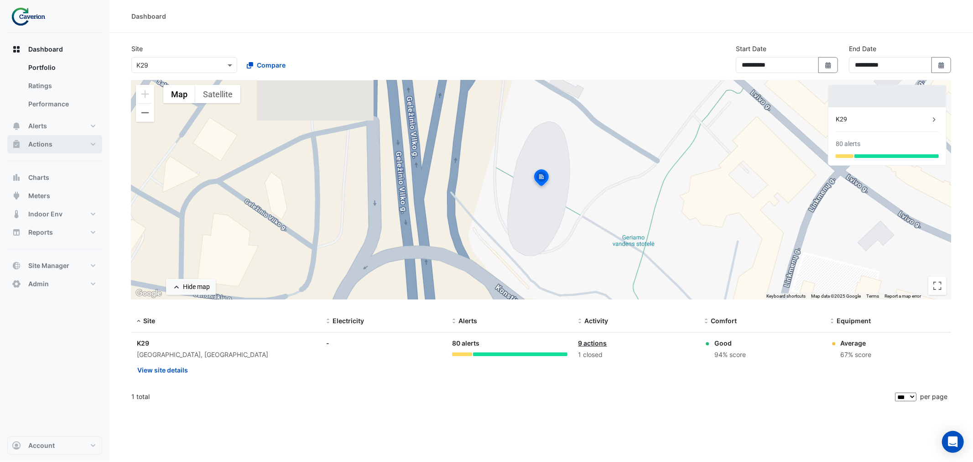
click at [42, 143] on span "Actions" at bounding box center [40, 144] width 24 height 9
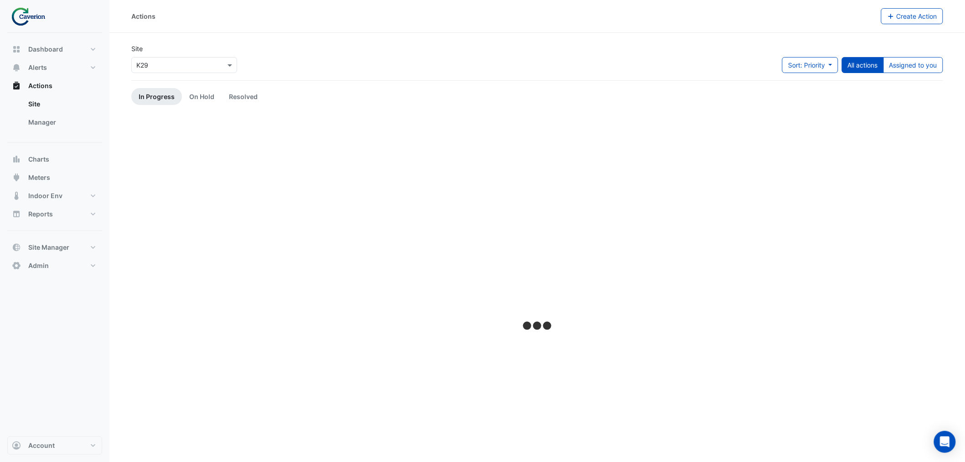
drag, startPoint x: 47, startPoint y: 121, endPoint x: 123, endPoint y: 117, distance: 76.3
click at [48, 121] on link "Manager" at bounding box center [61, 122] width 81 height 18
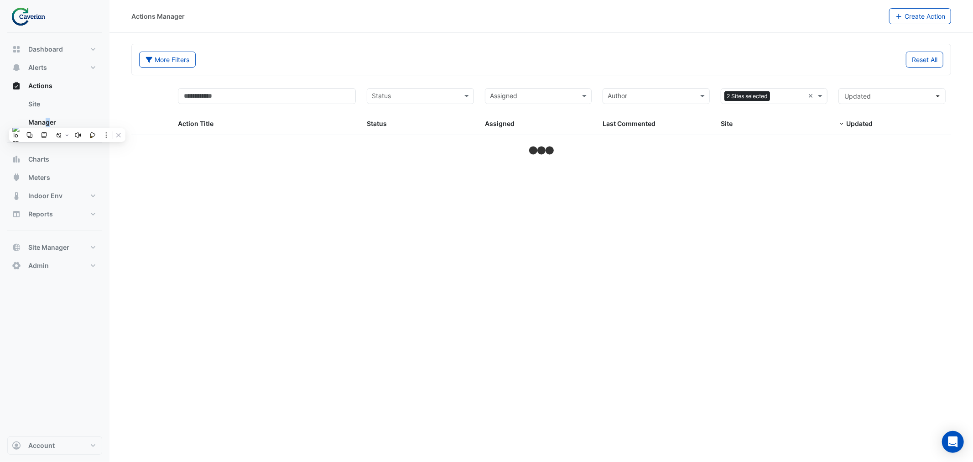
select select "***"
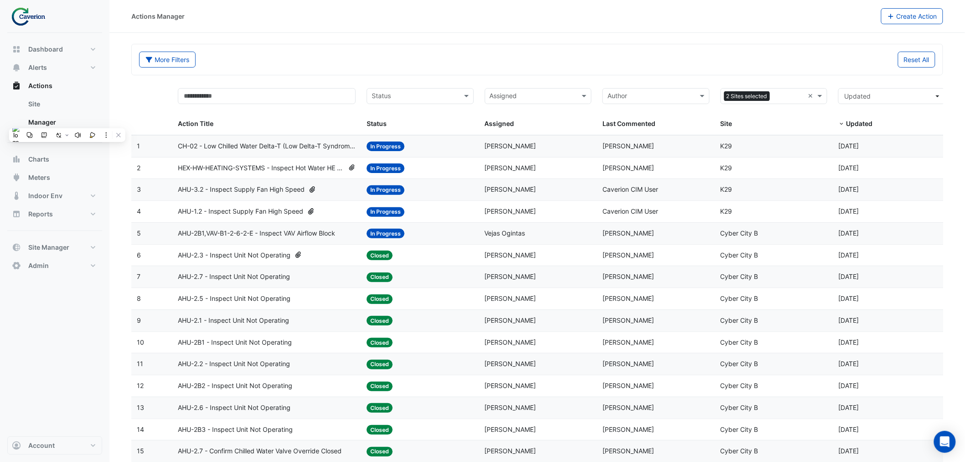
click at [265, 142] on span "CH-02 - Low Chilled Water Delta-T (Low Delta-T Syndrome) (Enable Point)" at bounding box center [267, 146] width 178 height 10
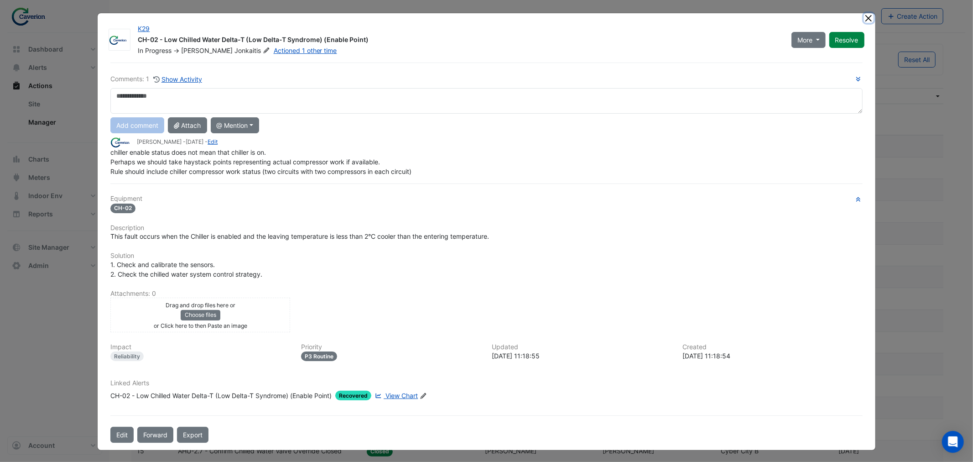
click at [868, 19] on button "Close" at bounding box center [869, 18] width 10 height 10
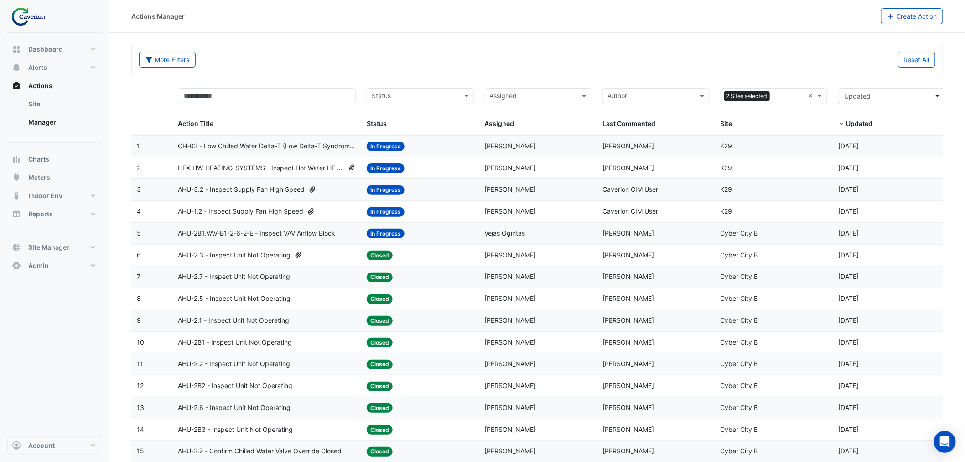
click at [236, 256] on span "AHU-2.3 - Inspect Unit Not Operating" at bounding box center [234, 255] width 113 height 10
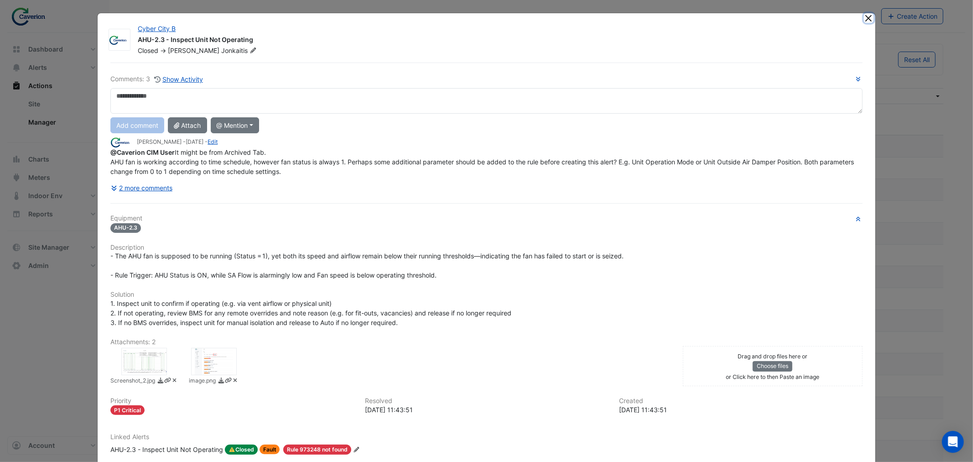
click at [864, 16] on button "Close" at bounding box center [869, 18] width 10 height 10
